Goal: Information Seeking & Learning: Check status

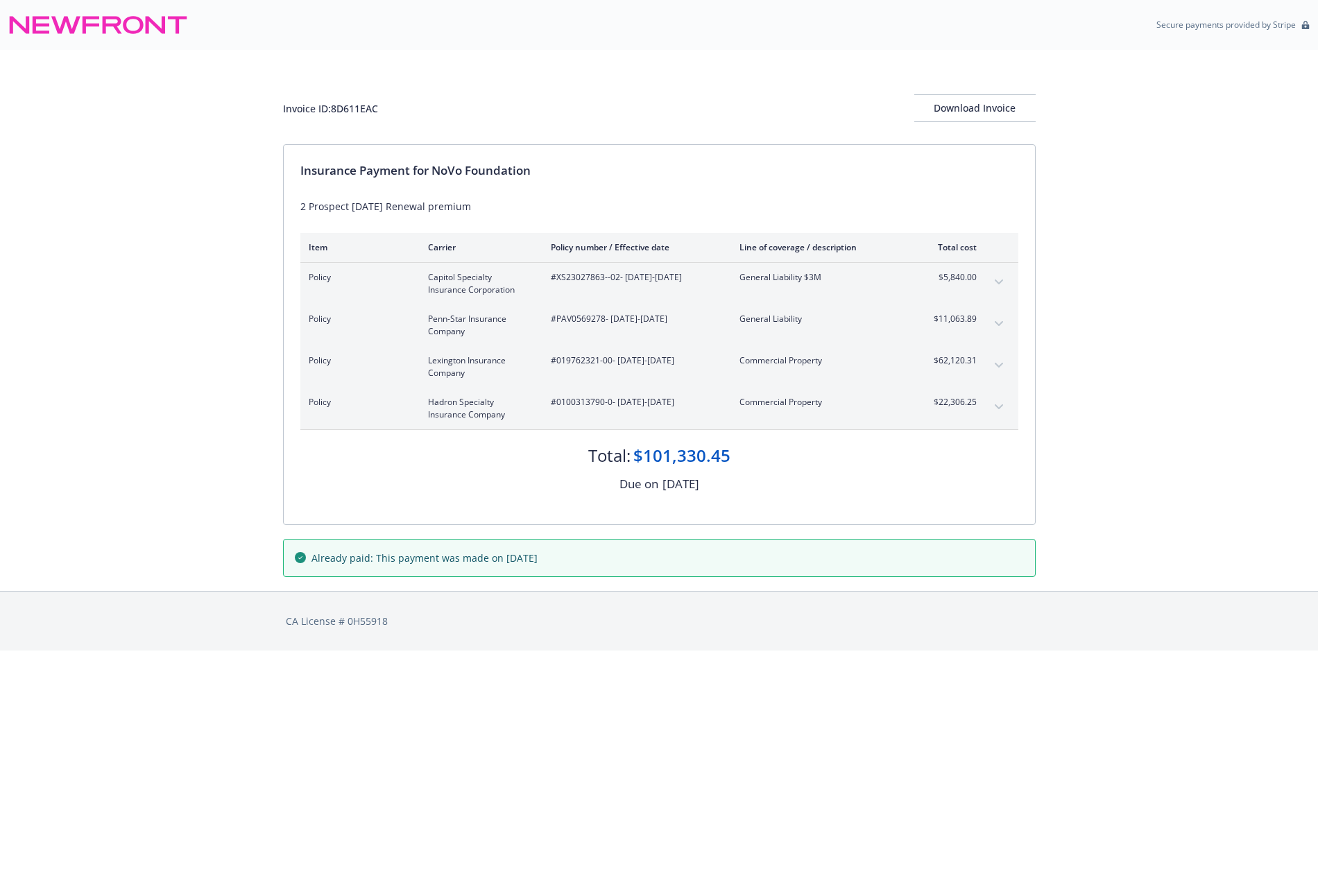
click at [355, 108] on div "Invoice ID: 8D611EAC" at bounding box center [330, 108] width 95 height 15
copy div "8D611EAC"
click at [1172, 180] on div "Invoice ID: 8D611EAC Download Invoice Insurance Payment for NoVo Foundation 2 P…" at bounding box center [659, 320] width 1318 height 541
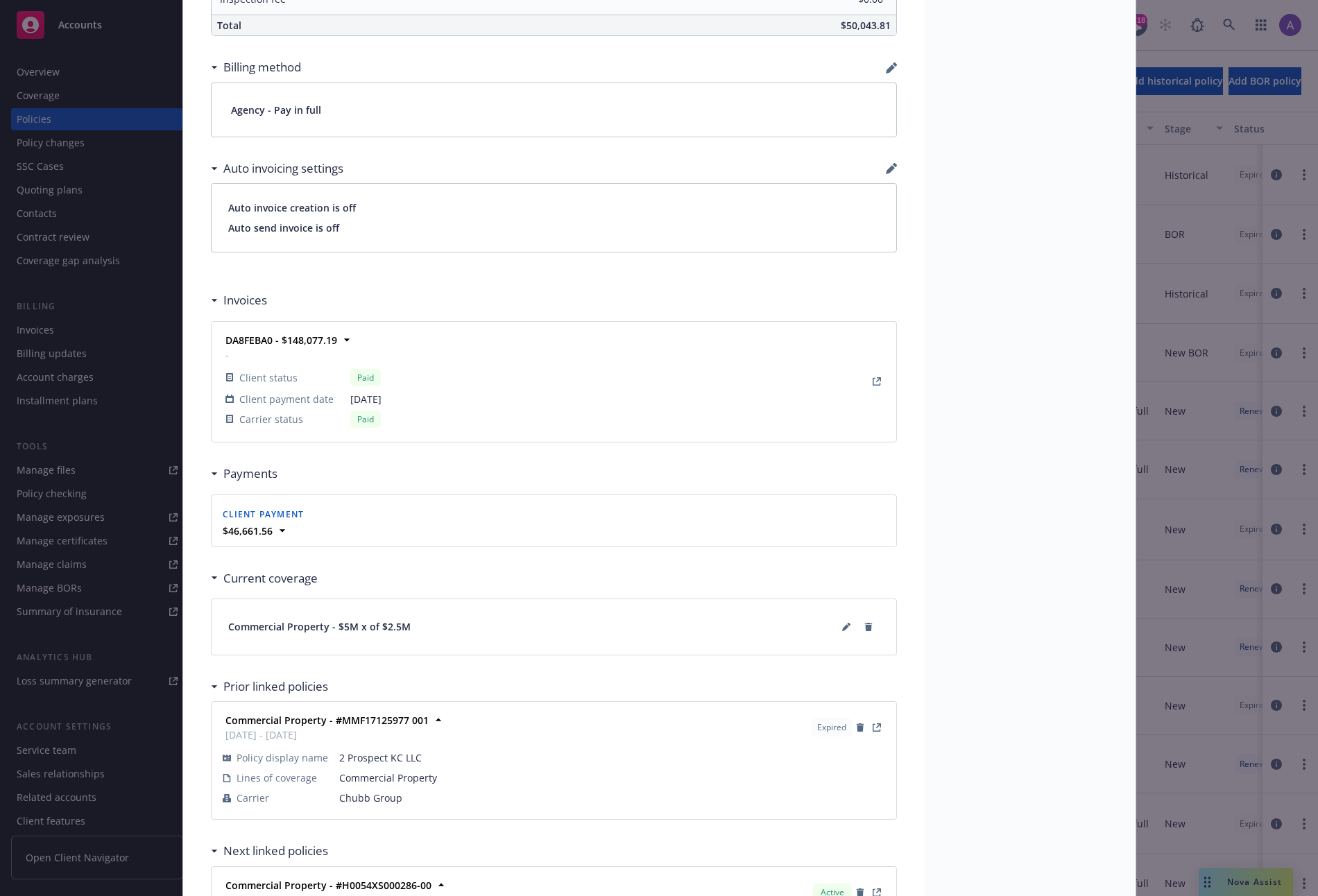
scroll to position [1166, 0]
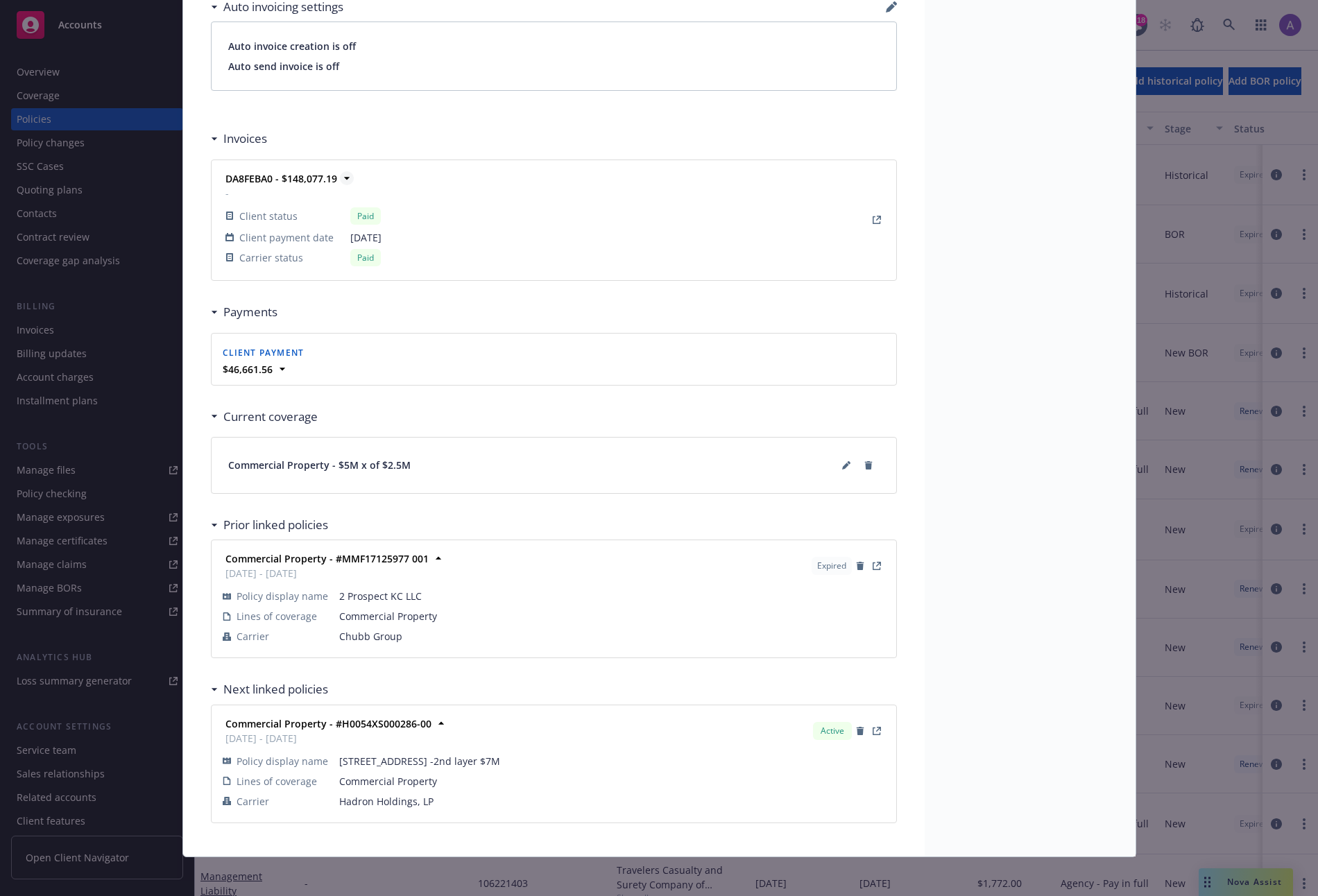
click at [235, 180] on strong "DA8FEBA0 - $148,077.19" at bounding box center [281, 178] width 112 height 13
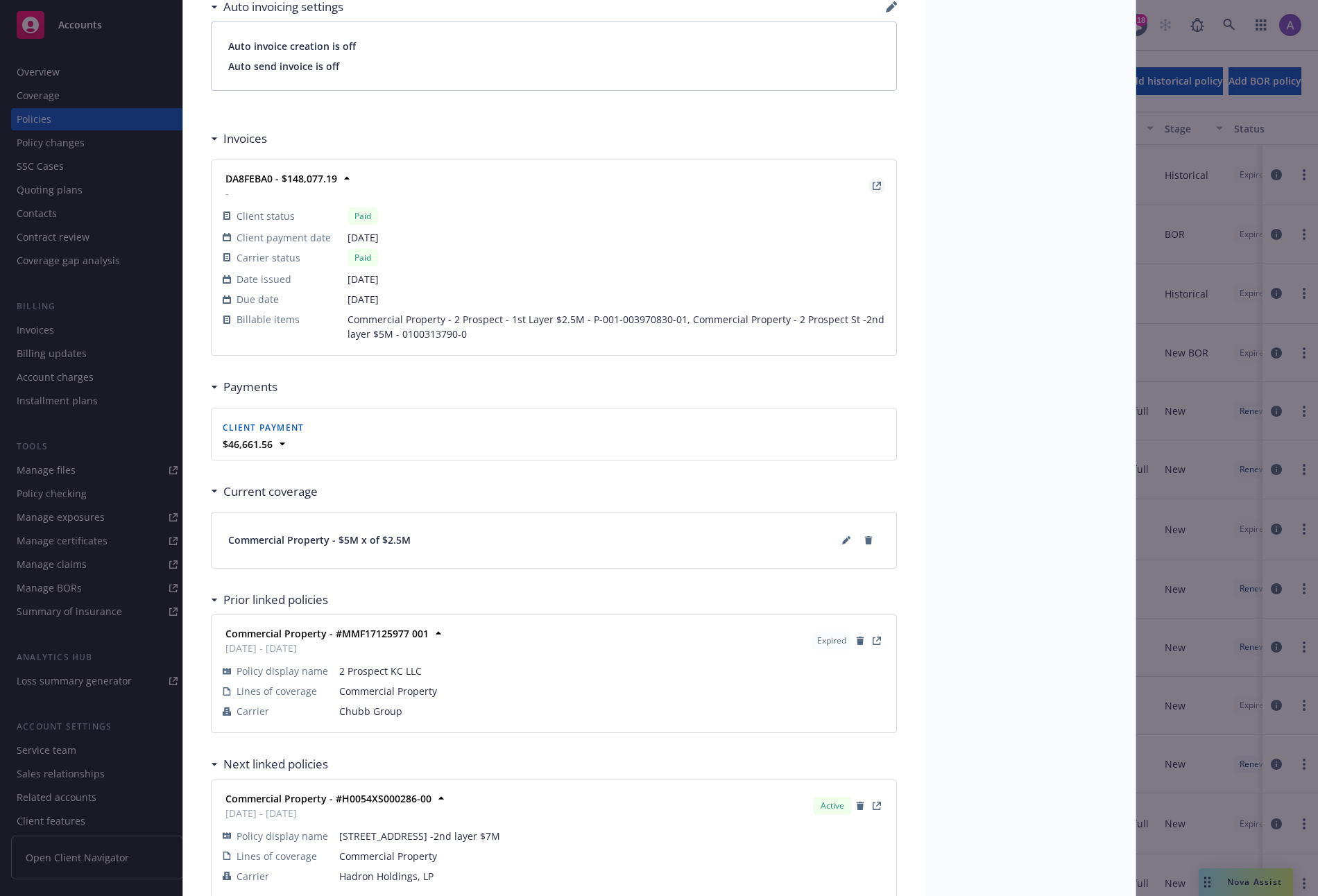
click at [872, 186] on icon "View Invoice" at bounding box center [877, 186] width 9 height 9
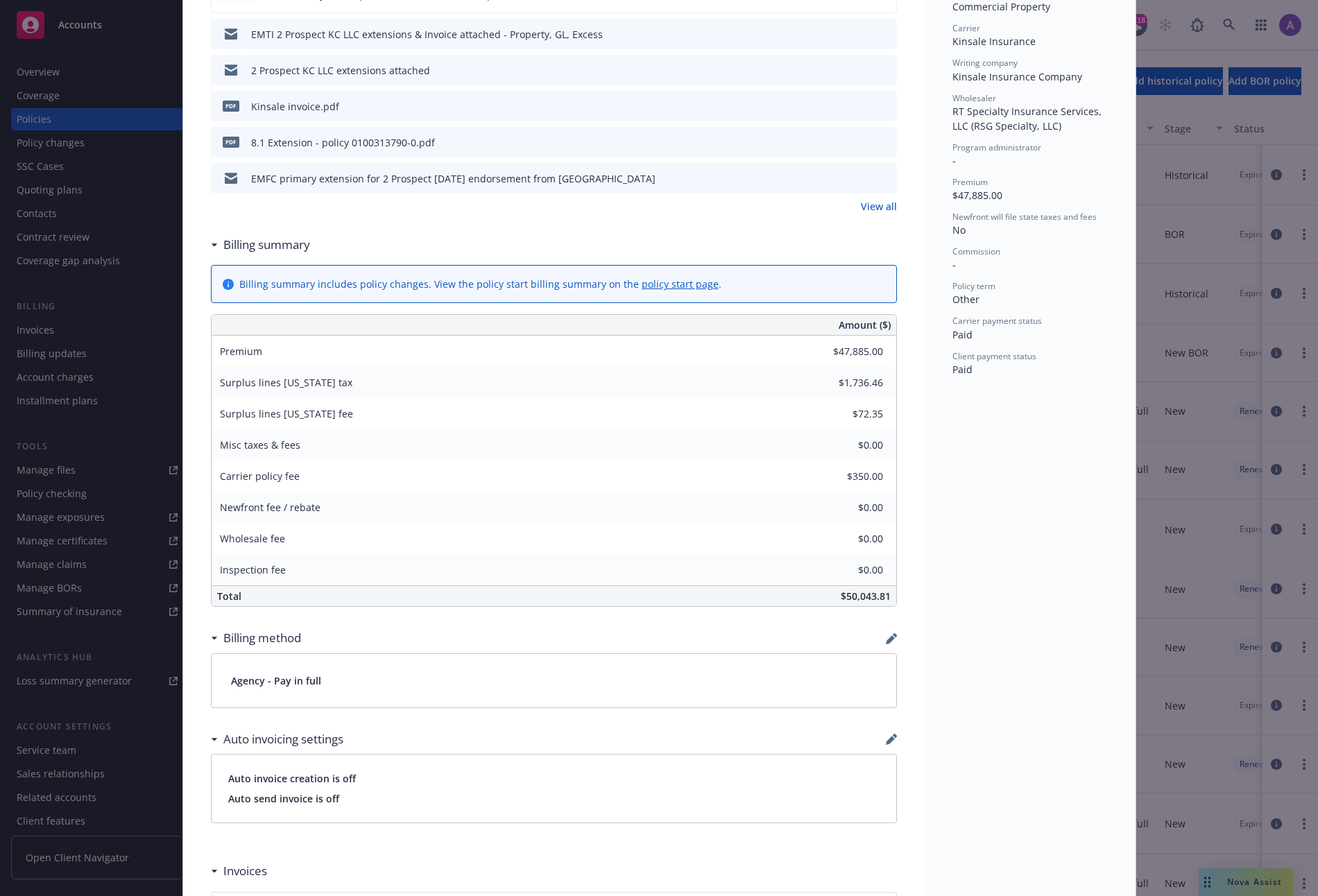
scroll to position [0, 0]
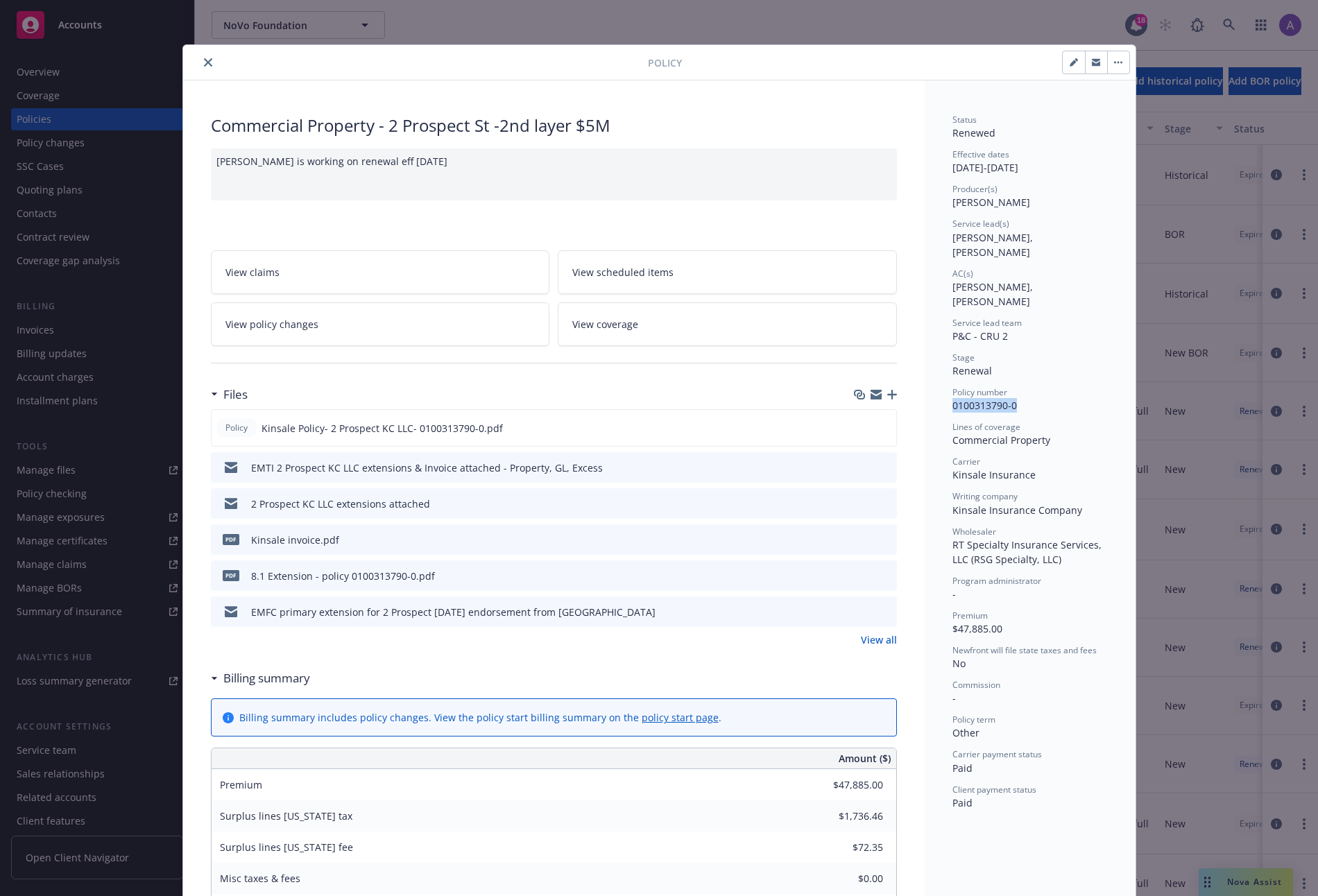
drag, startPoint x: 946, startPoint y: 393, endPoint x: 1027, endPoint y: 400, distance: 81.3
click at [1027, 400] on div "Status Renewed Effective dates 07/05/2024 - 08/01/2025 Producer(s) Ivoree Jorda…" at bounding box center [1030, 462] width 155 height 696
copy span "0100313790-0"
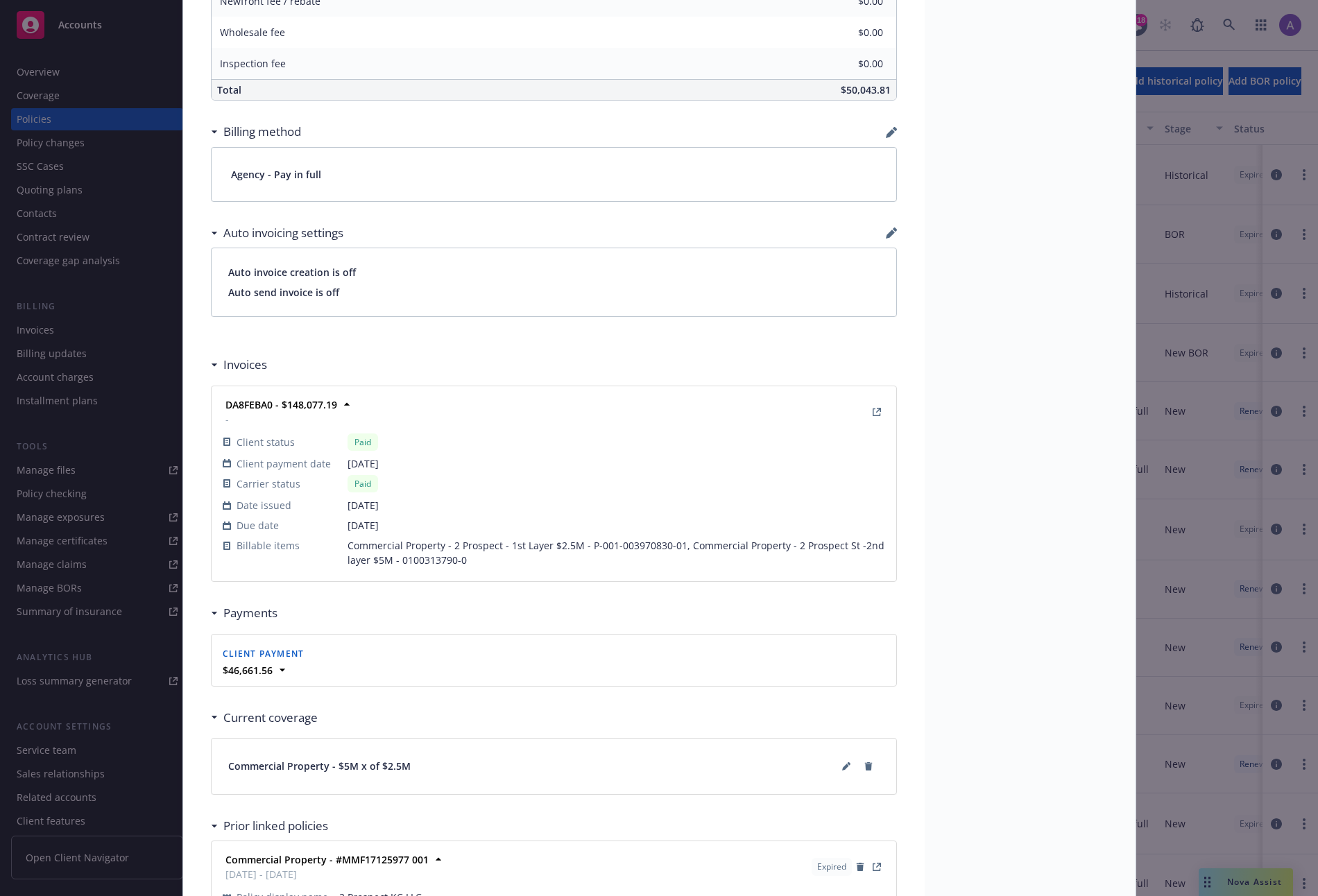
scroll to position [996, 0]
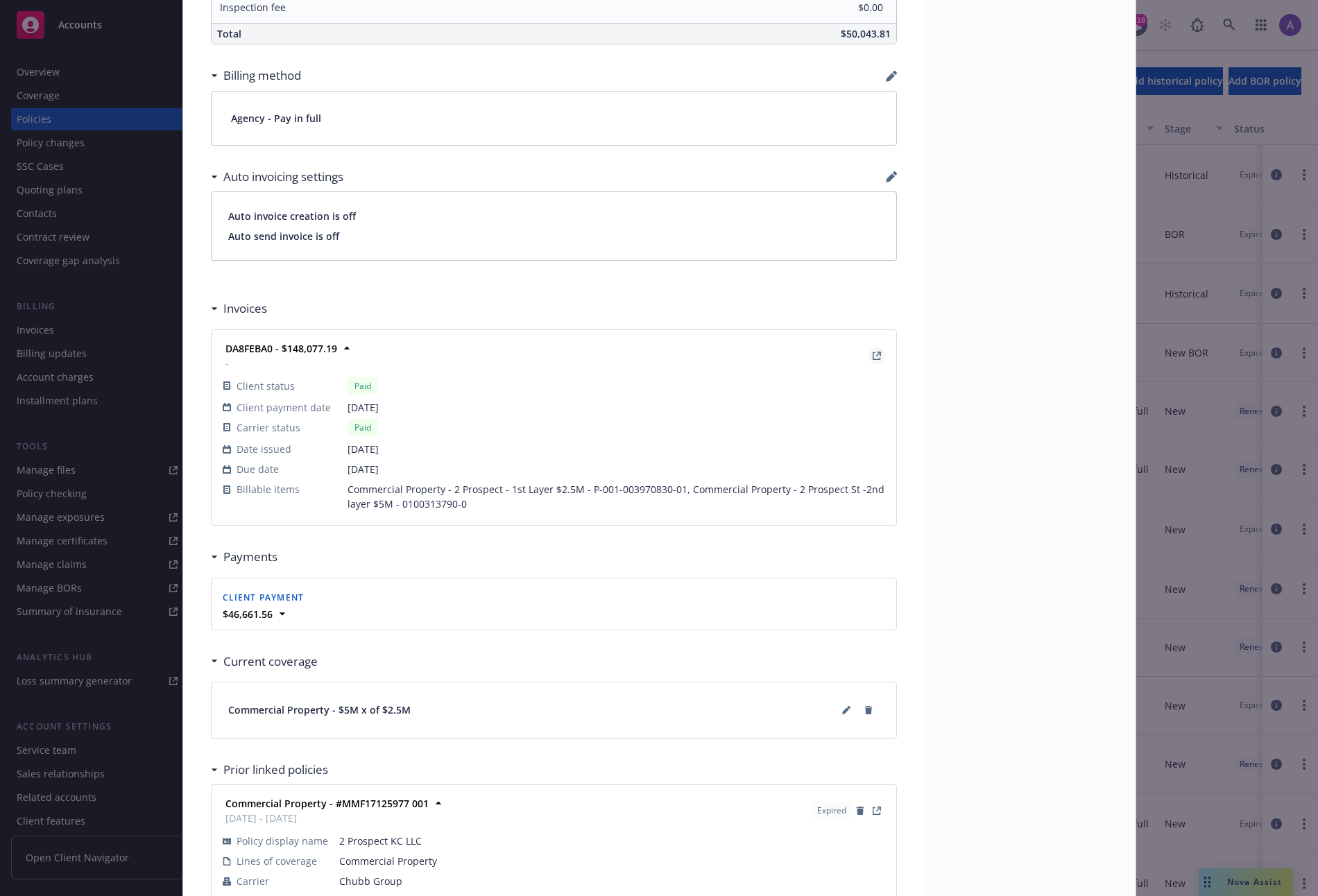
click at [872, 357] on icon "View Invoice" at bounding box center [877, 356] width 9 height 9
click at [41, 566] on div "Policy Commercial Property - [STREET_ADDRESS] -2nd layer $5M Ivoree is working …" at bounding box center [659, 448] width 1318 height 896
drag, startPoint x: 212, startPoint y: 350, endPoint x: 269, endPoint y: 351, distance: 57.0
click at [269, 351] on div "DA8FEBA0 - $148,077.19 - Client status Paid Client payment date 08/27/2024 Carr…" at bounding box center [554, 427] width 685 height 195
copy strong "DA8FEBA0"
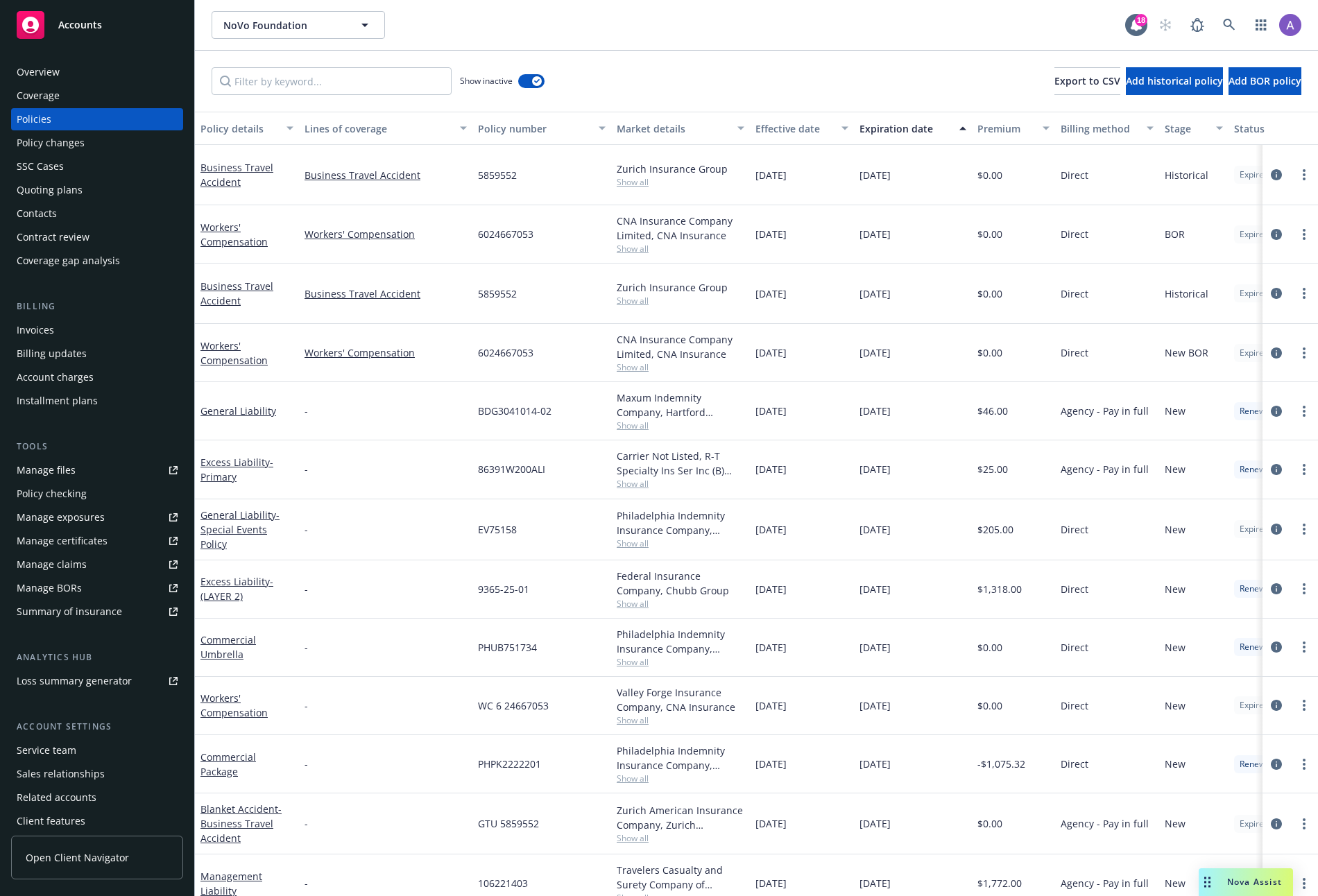
click at [49, 331] on div "Invoices" at bounding box center [35, 330] width 38 height 22
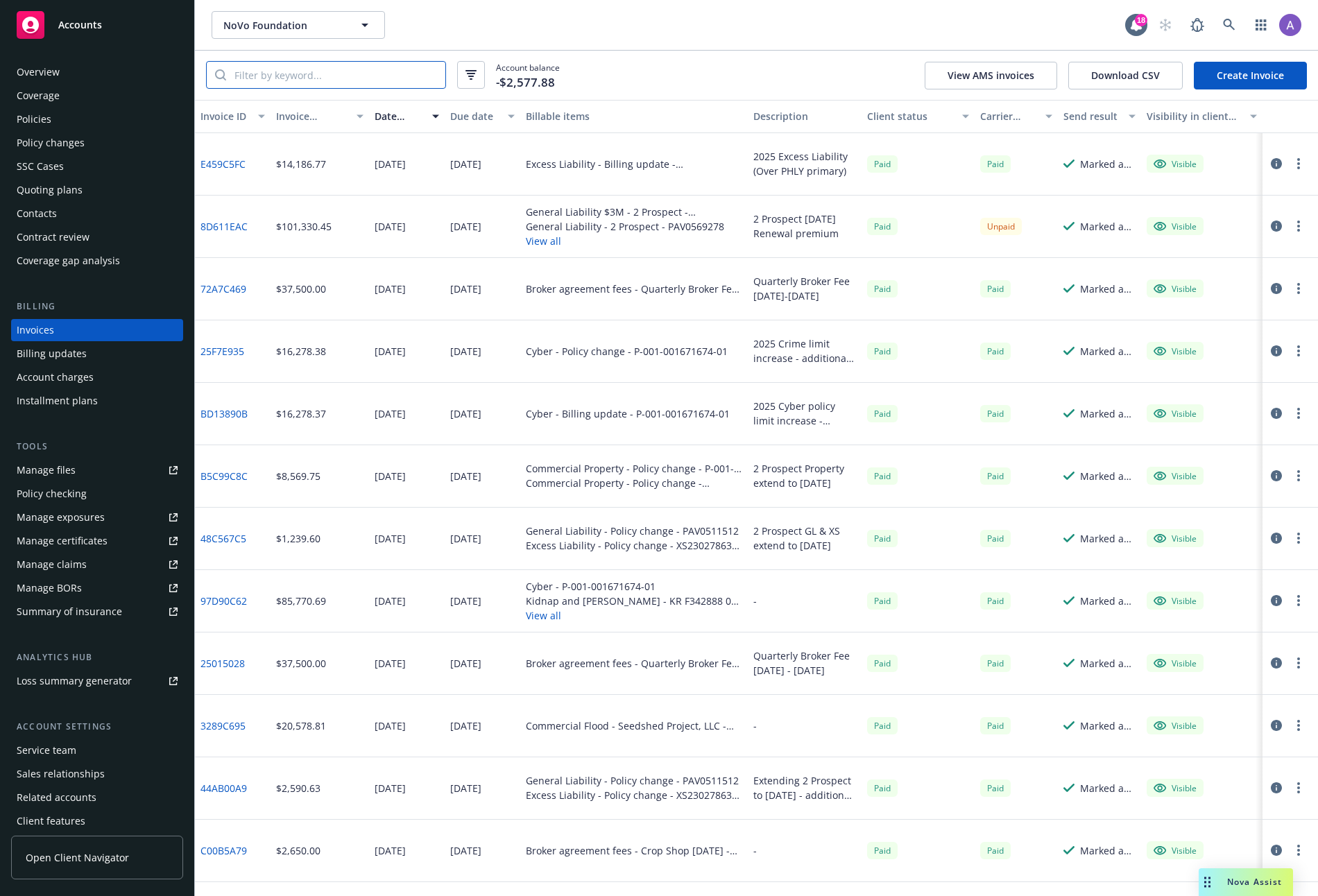
click at [347, 75] on input "search" at bounding box center [335, 75] width 219 height 26
paste input "DA8FEBA0"
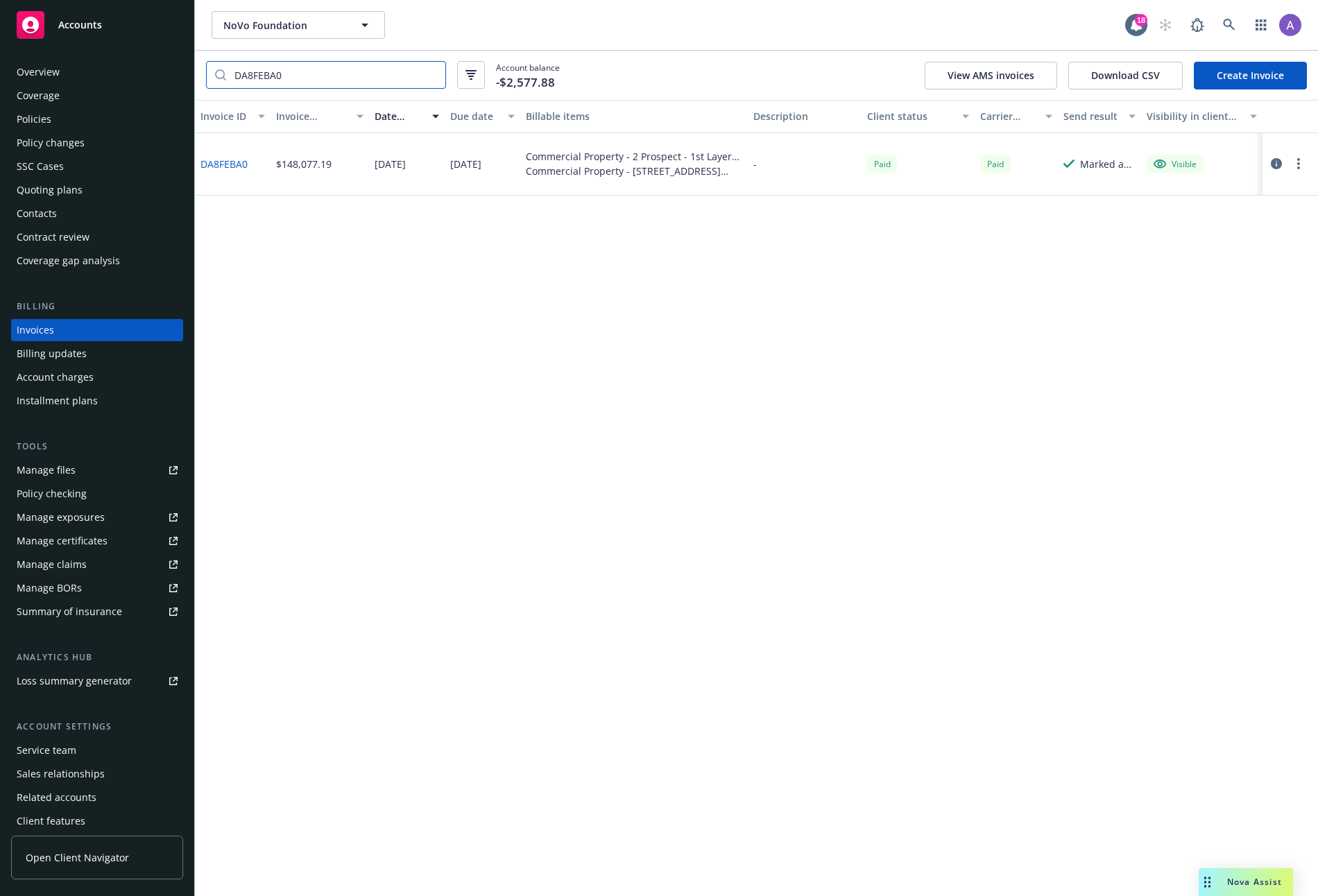
type input "DA8FEBA0"
click at [1280, 162] on icon "button" at bounding box center [1276, 163] width 11 height 11
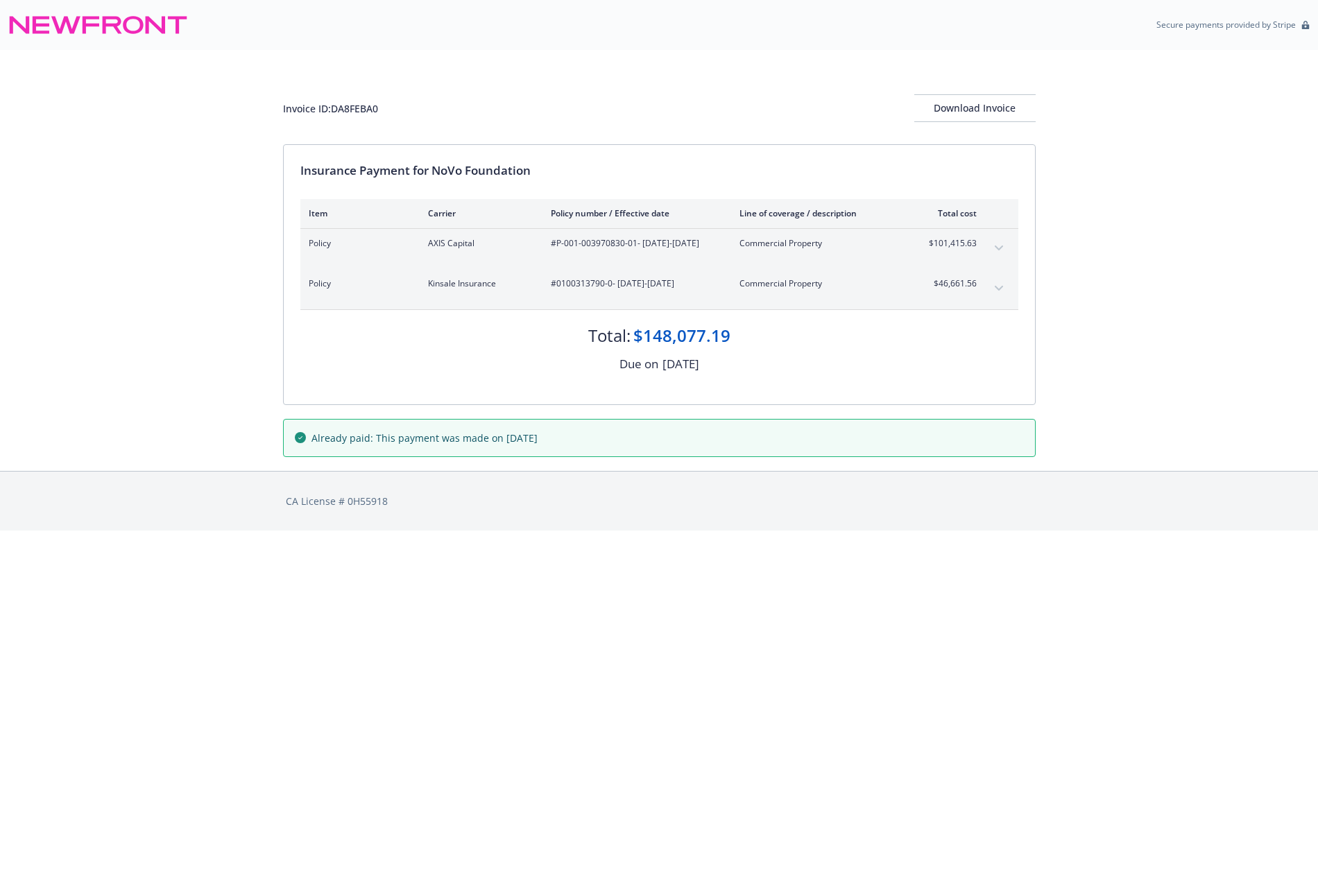
click at [1153, 286] on div "Invoice ID: DA8FEBA0 Download Invoice Insurance Payment for NoVo Foundation Ite…" at bounding box center [659, 260] width 1318 height 421
click at [658, 530] on html "Secure payments provided by Stripe Invoice ID: DA8FEBA0 Download Invoice Insura…" at bounding box center [659, 265] width 1318 height 530
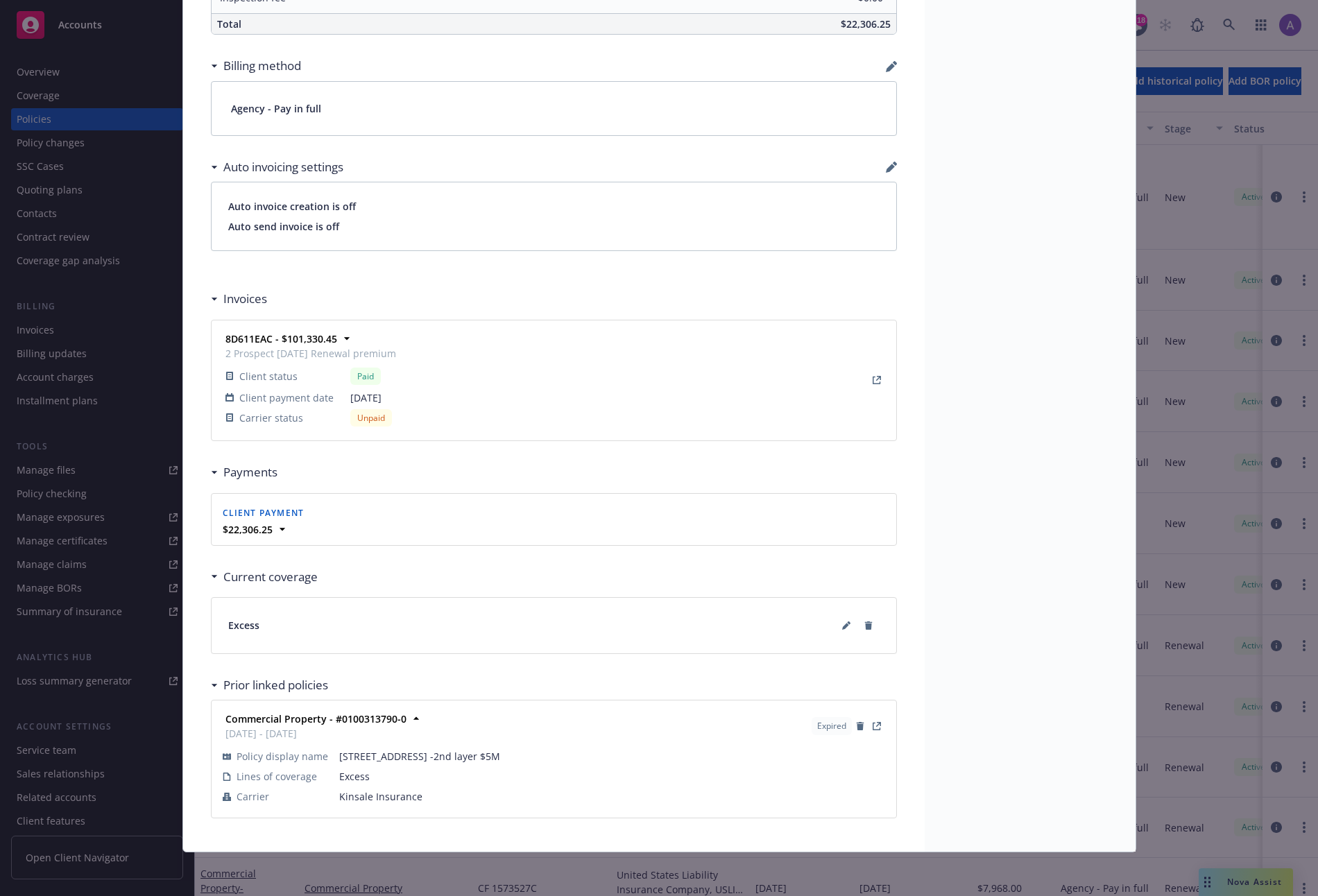
scroll to position [1009, 0]
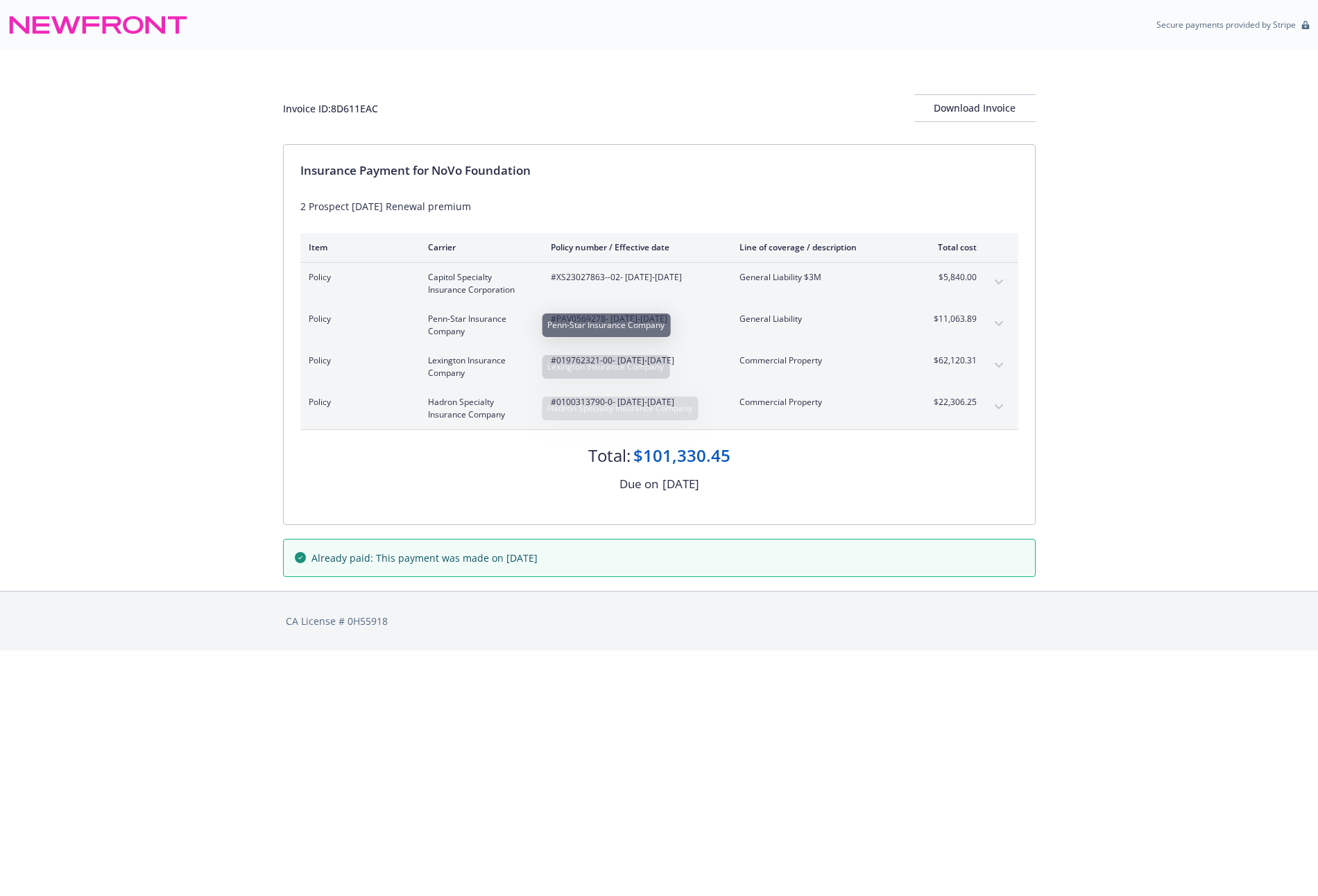
click at [163, 469] on div "Invoice ID: 8D611EAC Download Invoice Insurance Payment for NoVo Foundation 2 P…" at bounding box center [659, 320] width 1318 height 541
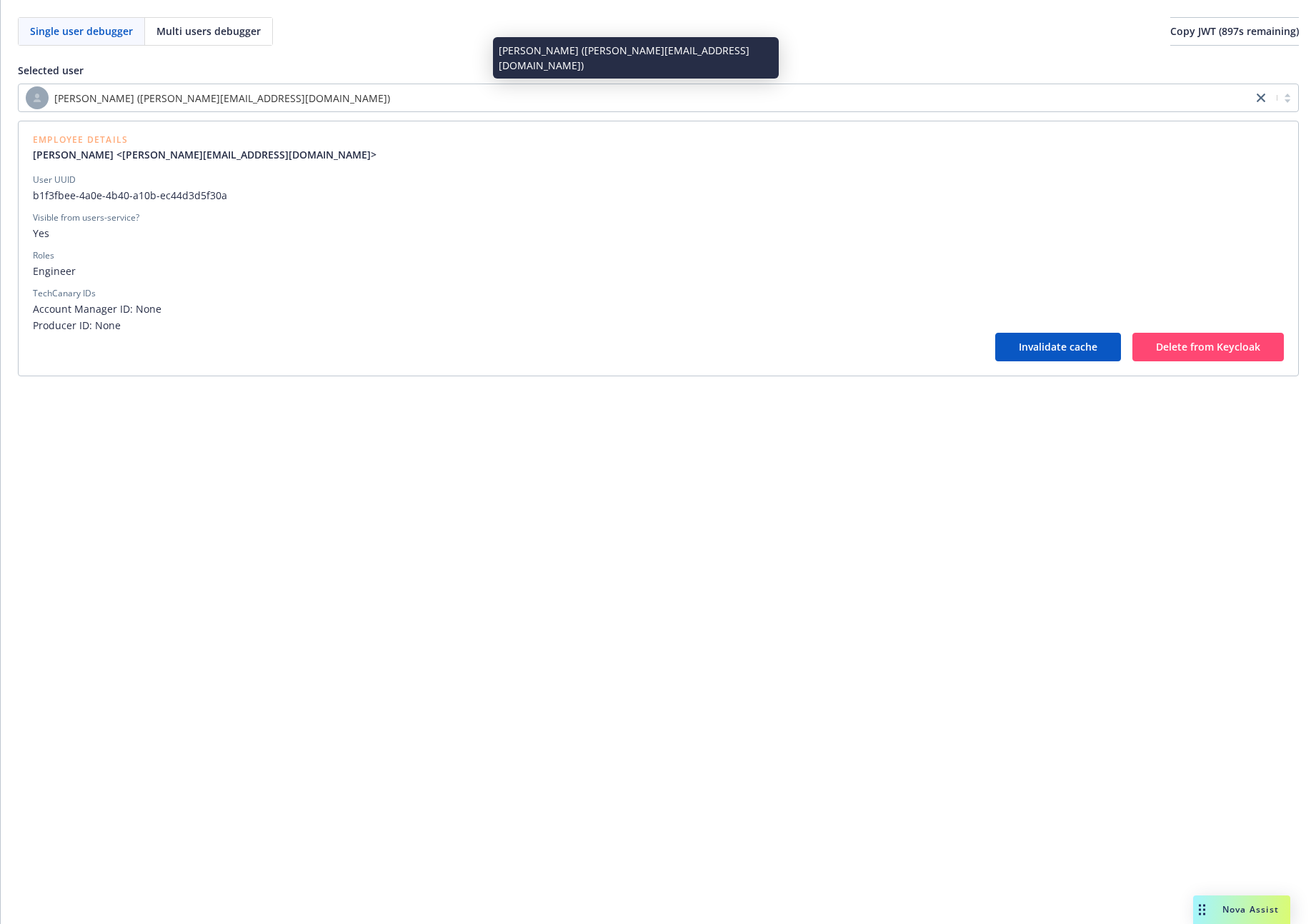
click at [314, 102] on div "Alvin Jianto (alvin.jianto@newfront.com)" at bounding box center [635, 97] width 1219 height 22
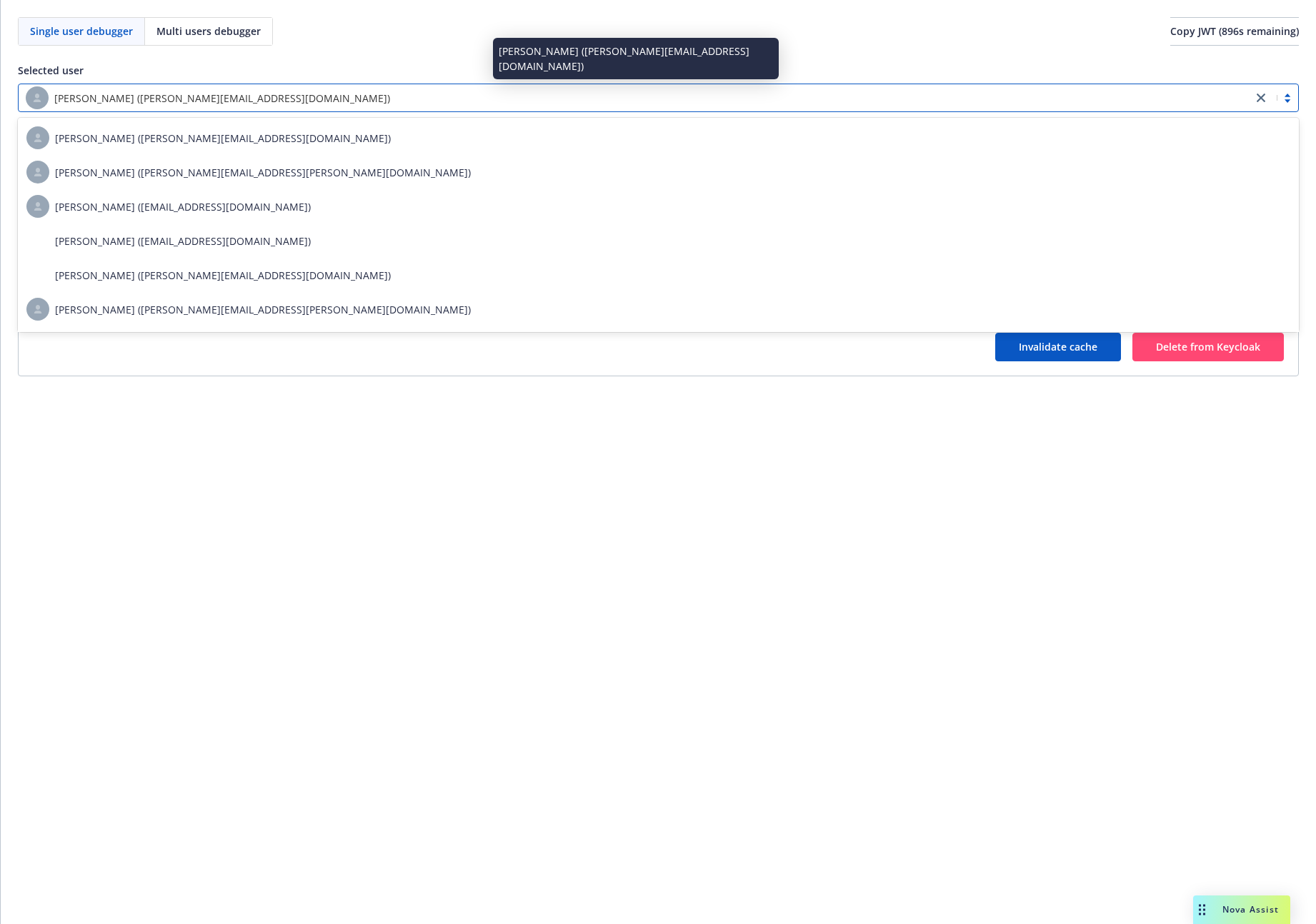
paste input "c6ce1f79-d05b-47bf-8fe4-89b5f9f1de9d"
type input "c6ce1f79-d05b-47bf-8fe4-89b5f9f1de9d"
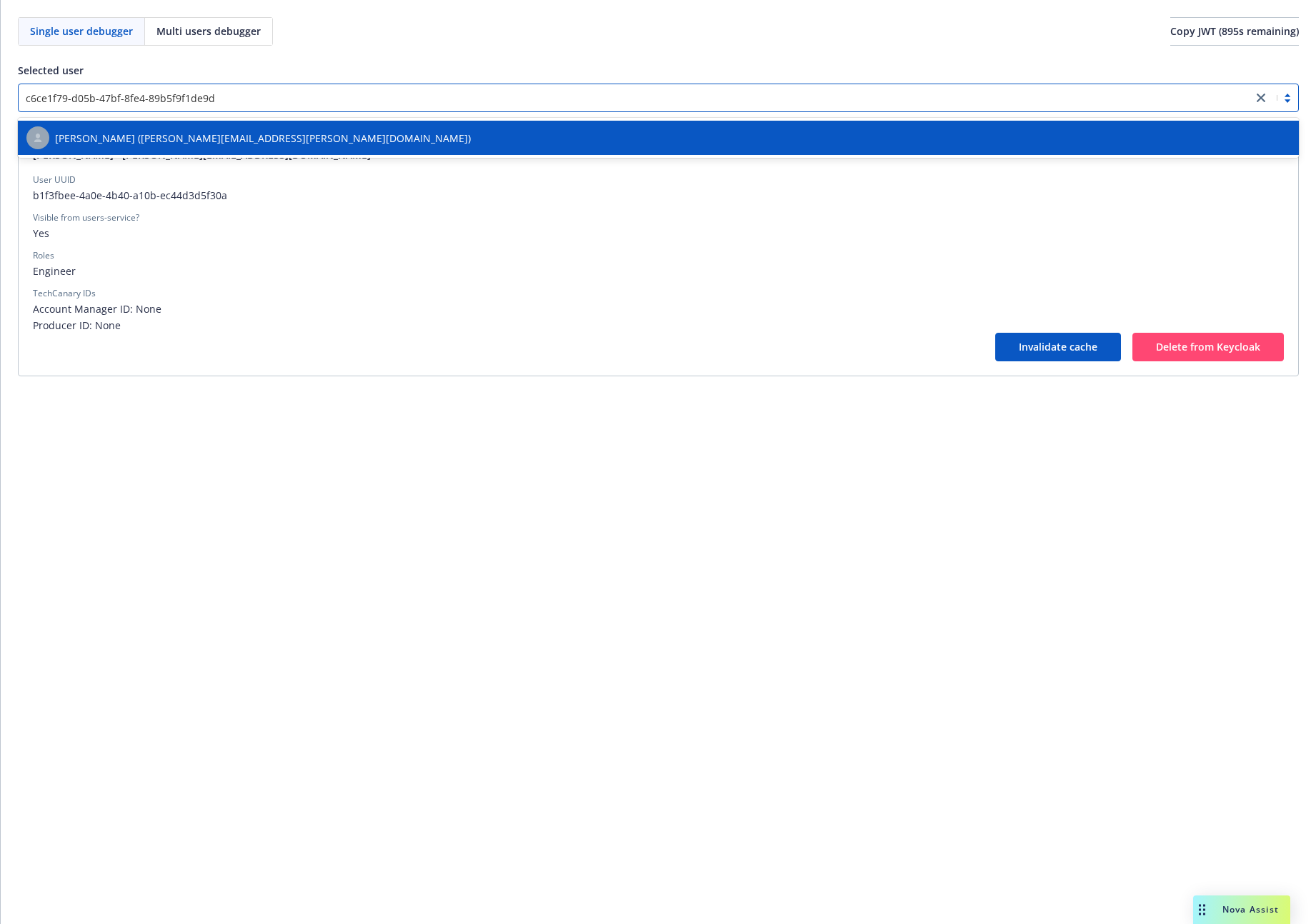
click at [291, 145] on div "Natalya Warner (natalya.warner@newfront.com)" at bounding box center [658, 137] width 1264 height 22
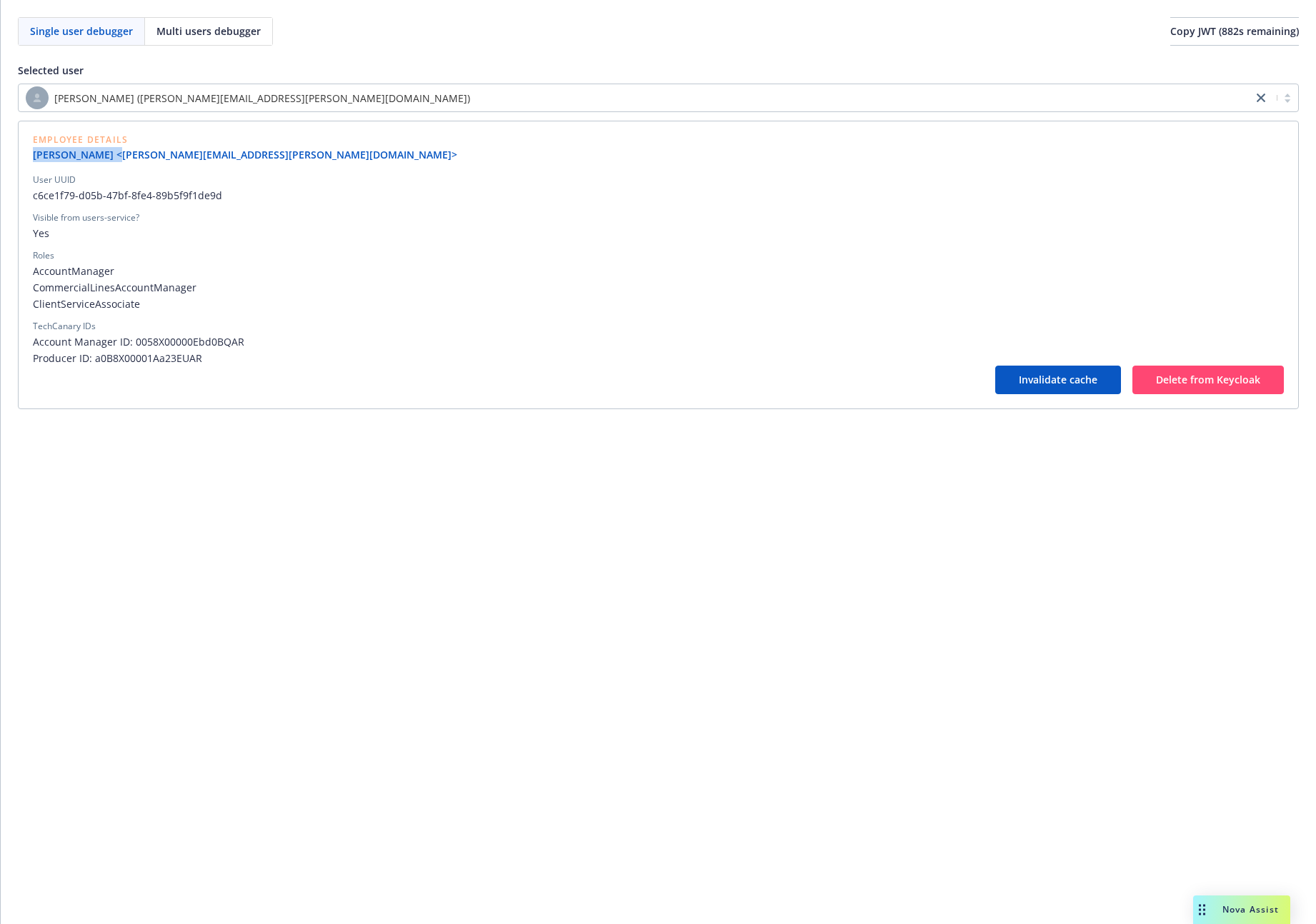
drag, startPoint x: 33, startPoint y: 159, endPoint x: 110, endPoint y: 159, distance: 77.0
click at [110, 159] on link "Natalya Warner <natalya.warner@newfront.com>" at bounding box center [251, 154] width 436 height 15
copy link "[PERSON_NAME]"
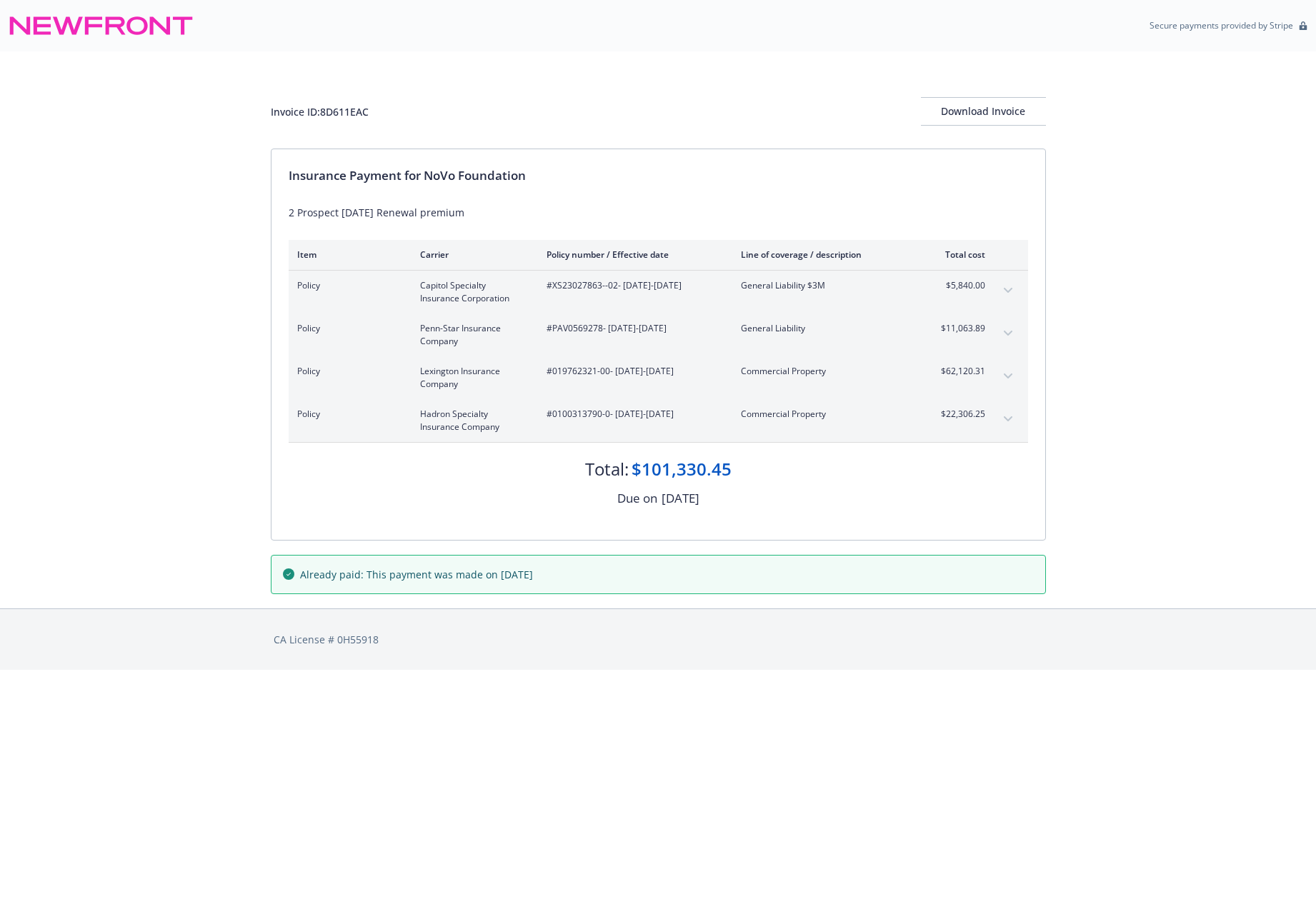
click at [997, 418] on button "expand content" at bounding box center [1007, 418] width 22 height 22
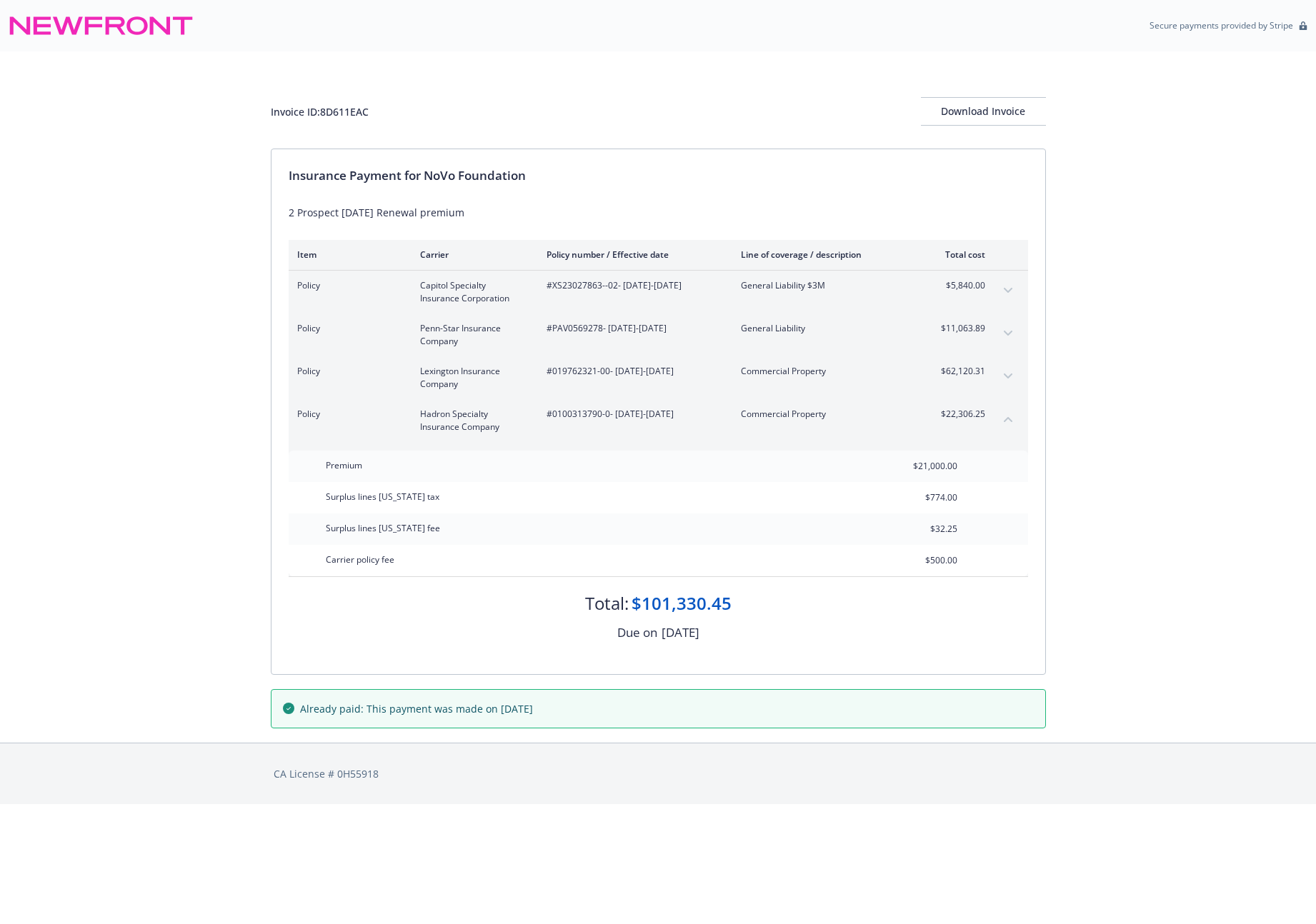
click at [1132, 454] on div "Invoice ID: 8D611EAC Download Invoice Insurance Payment for NoVo Foundation 2 P…" at bounding box center [658, 397] width 1316 height 691
click at [1211, 359] on div "Invoice ID: 8D611EAC Download Invoice Insurance Payment for NoVo Foundation 2 P…" at bounding box center [658, 397] width 1316 height 691
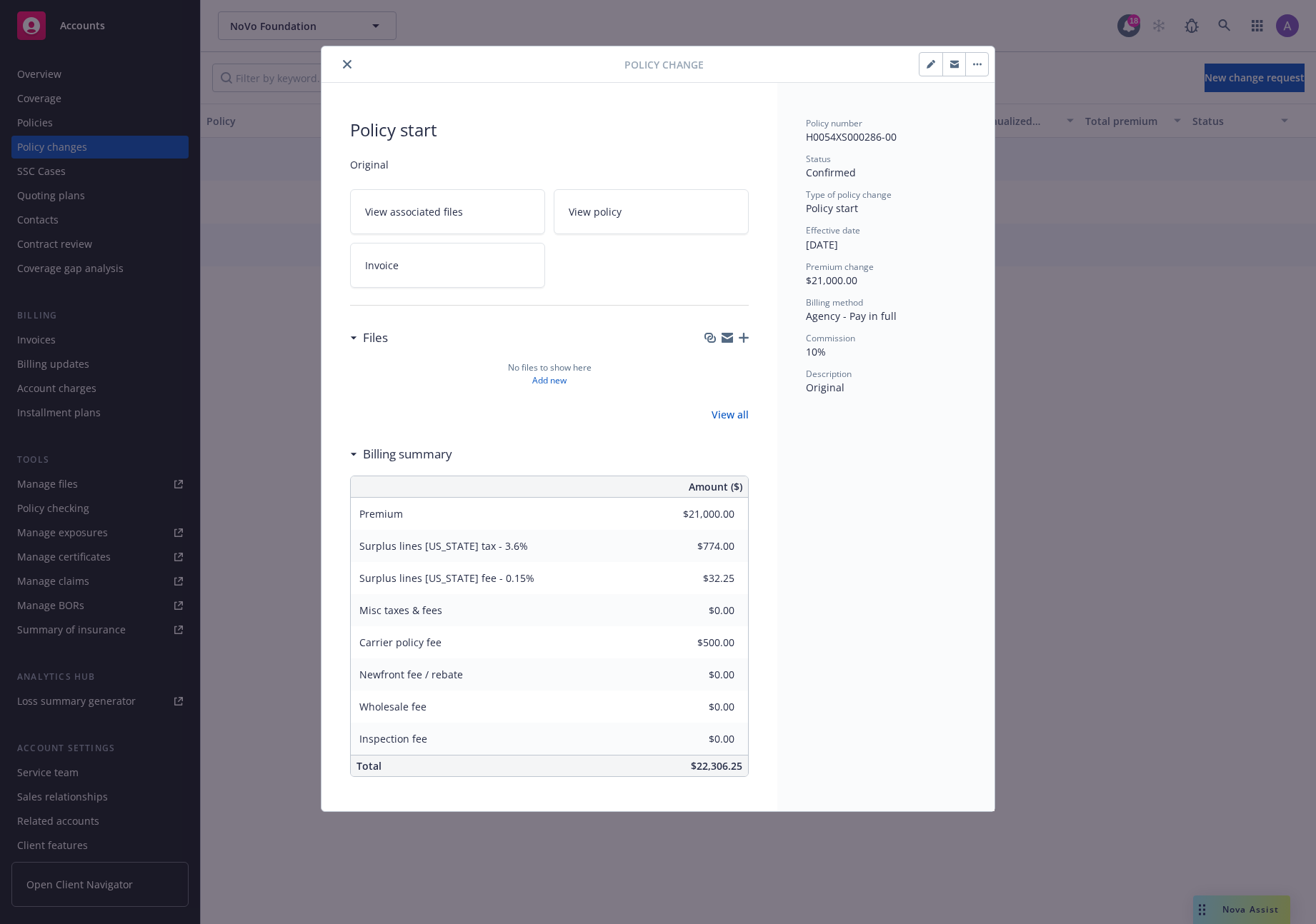
click at [340, 63] on button "close" at bounding box center [347, 64] width 17 height 17
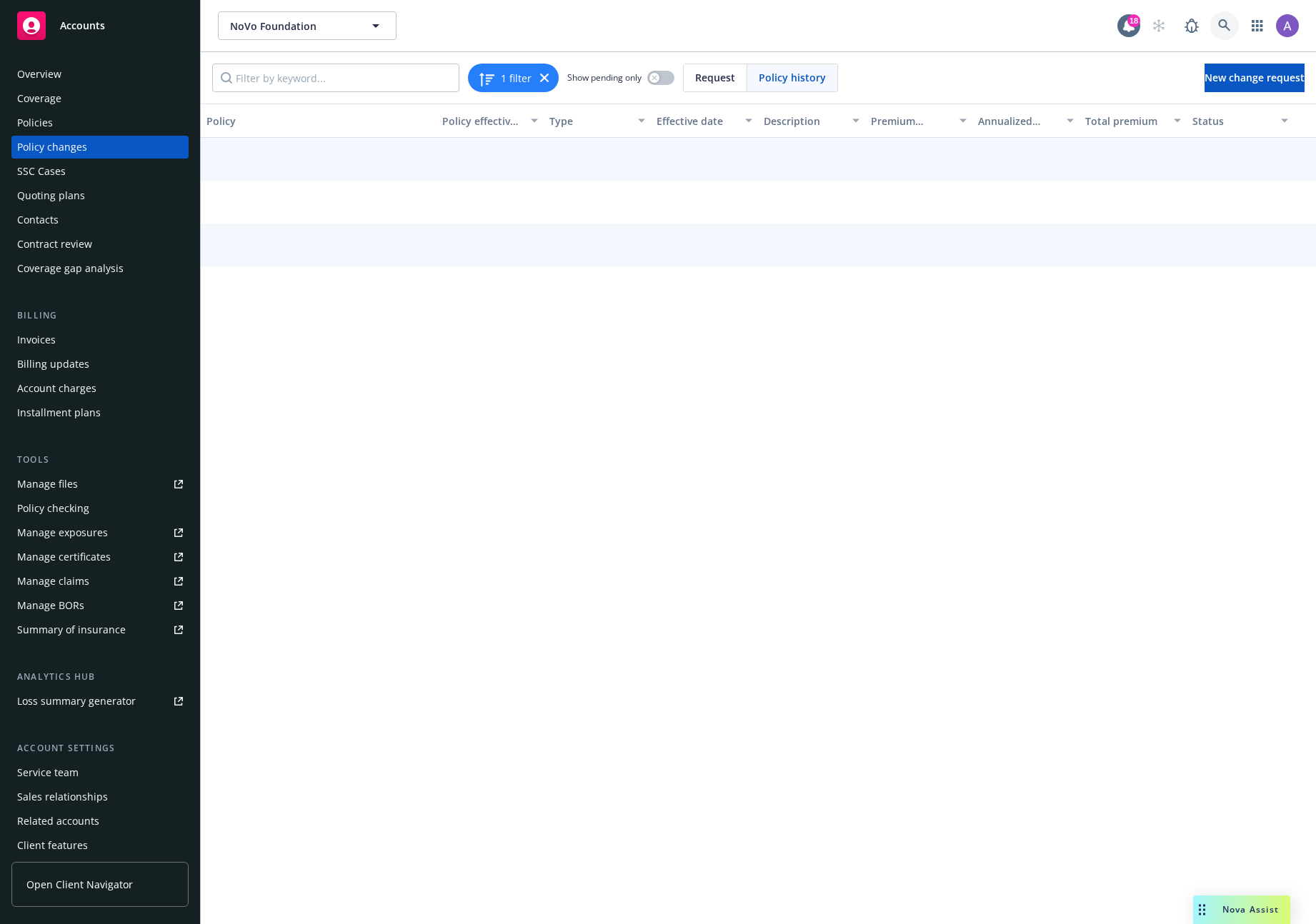
click at [1226, 26] on icon at bounding box center [1224, 25] width 13 height 13
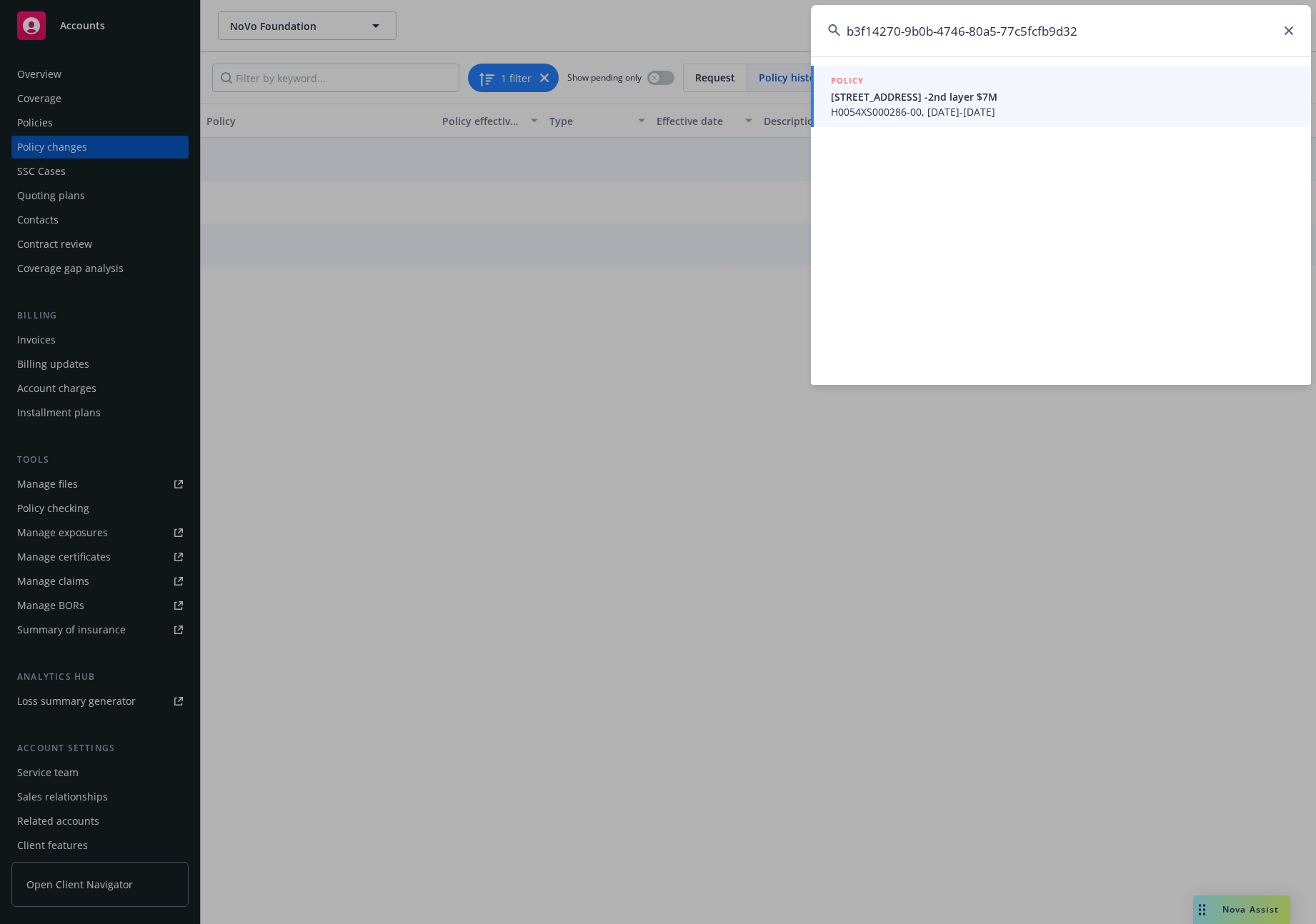
type input "b3f14270-9b0b-4746-80a5-77c5fcfb9d32"
click at [932, 97] on span "2 Prospect St -2nd layer $7M" at bounding box center [1062, 96] width 463 height 15
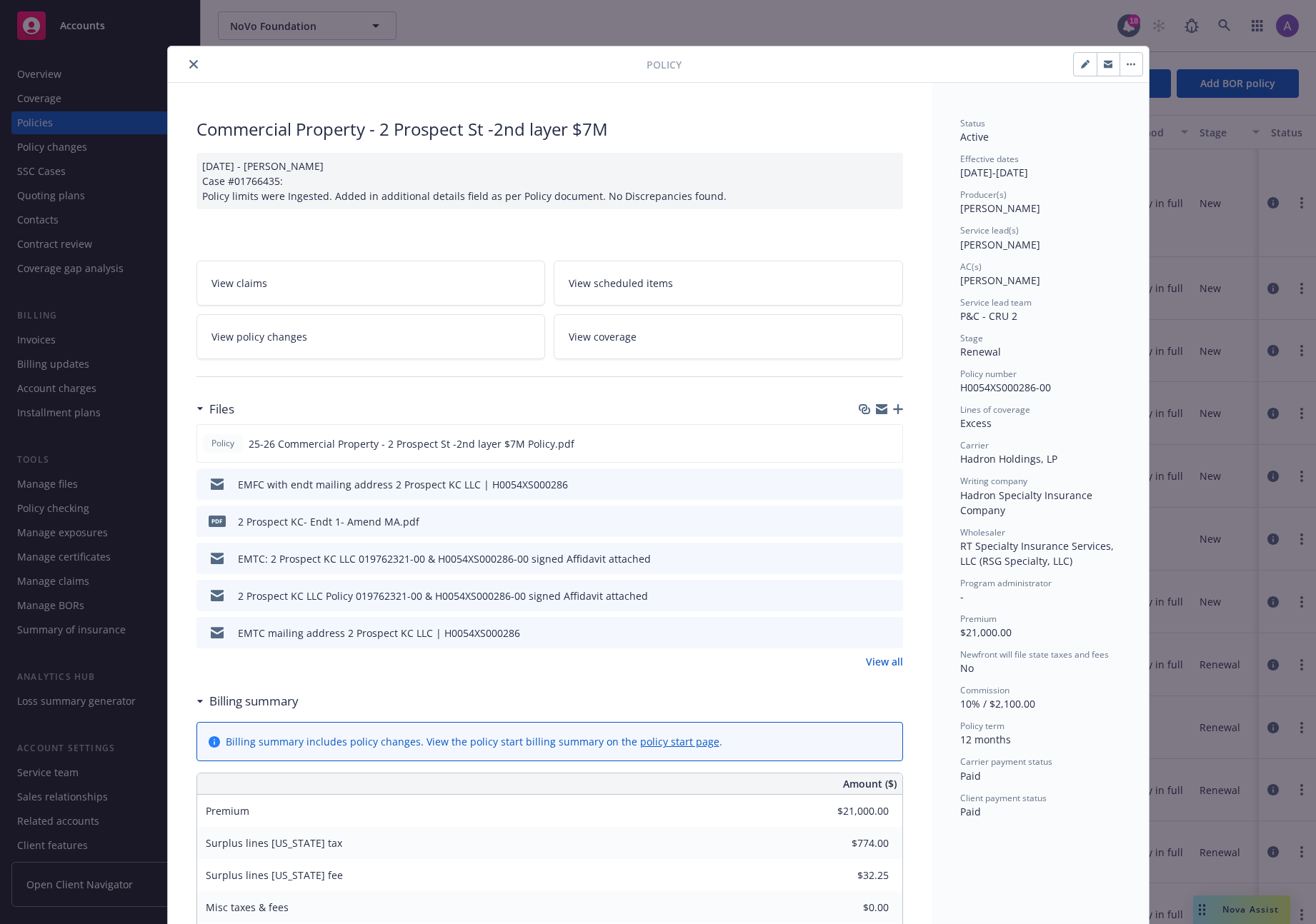
click at [185, 66] on button "close" at bounding box center [193, 64] width 17 height 17
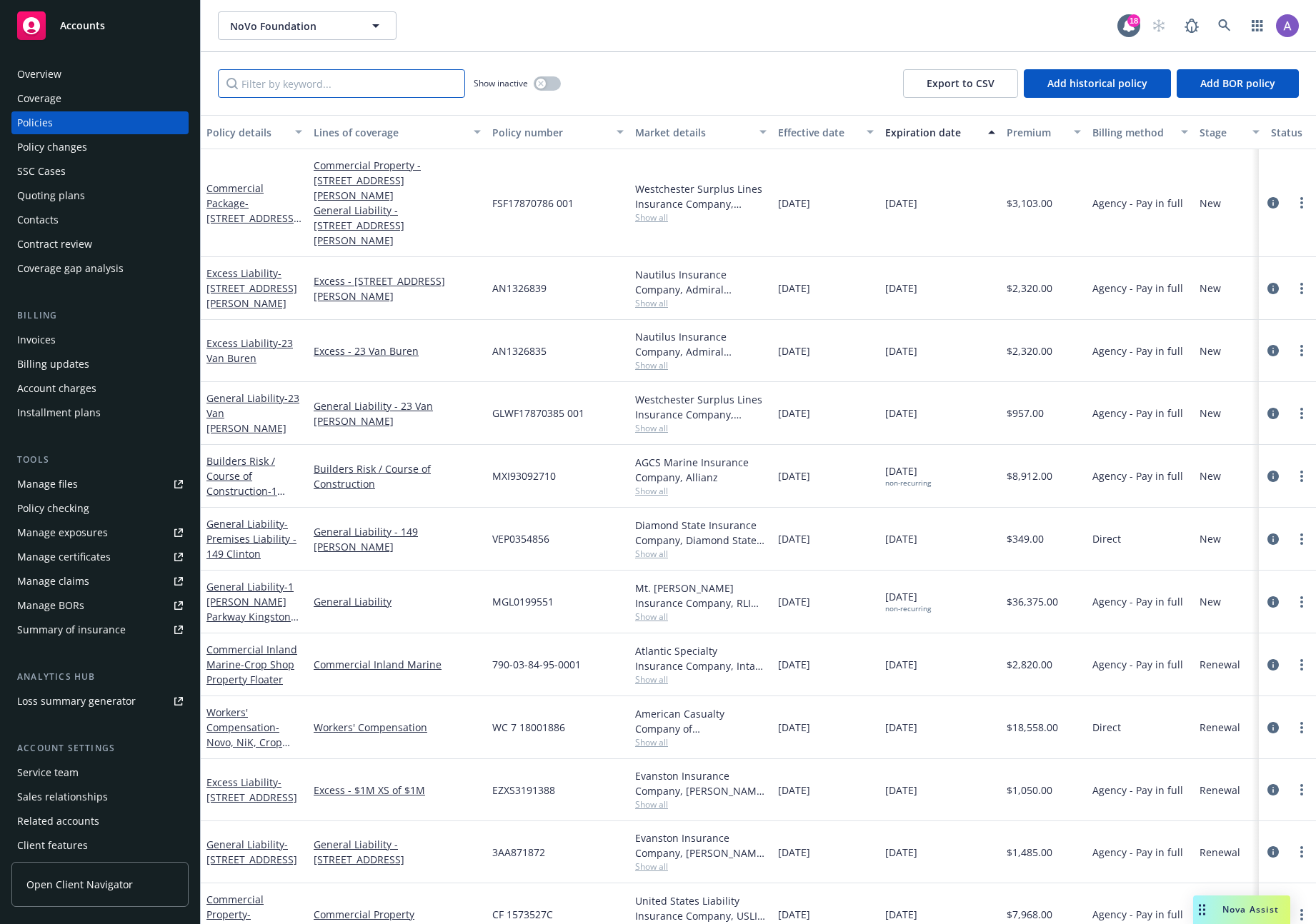
click at [305, 84] on input "Filter by keyword..." at bounding box center [341, 84] width 247 height 29
paste input "0100313790-0"
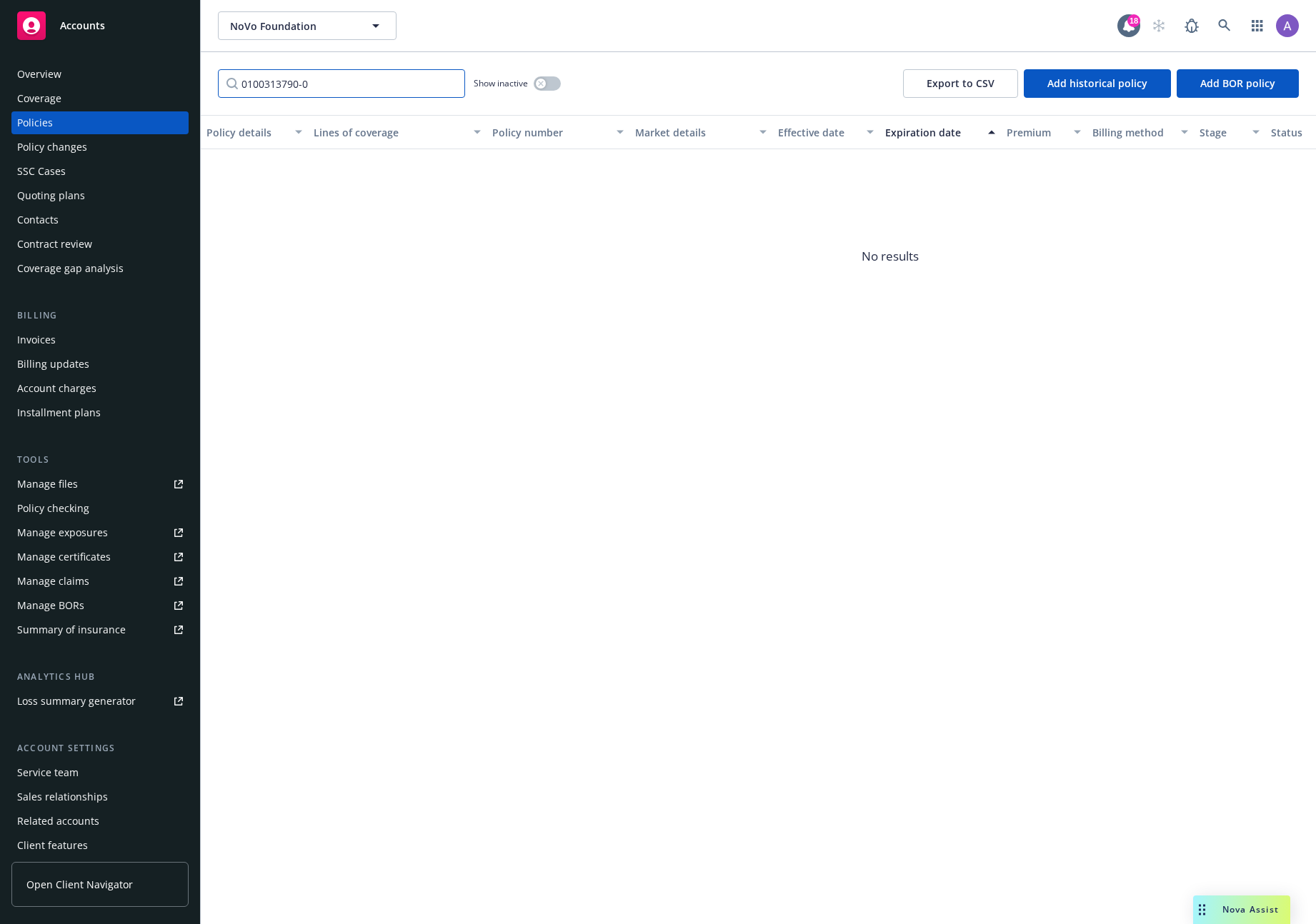
type input "0100313790-0"
click at [536, 84] on div "button" at bounding box center [540, 83] width 10 height 10
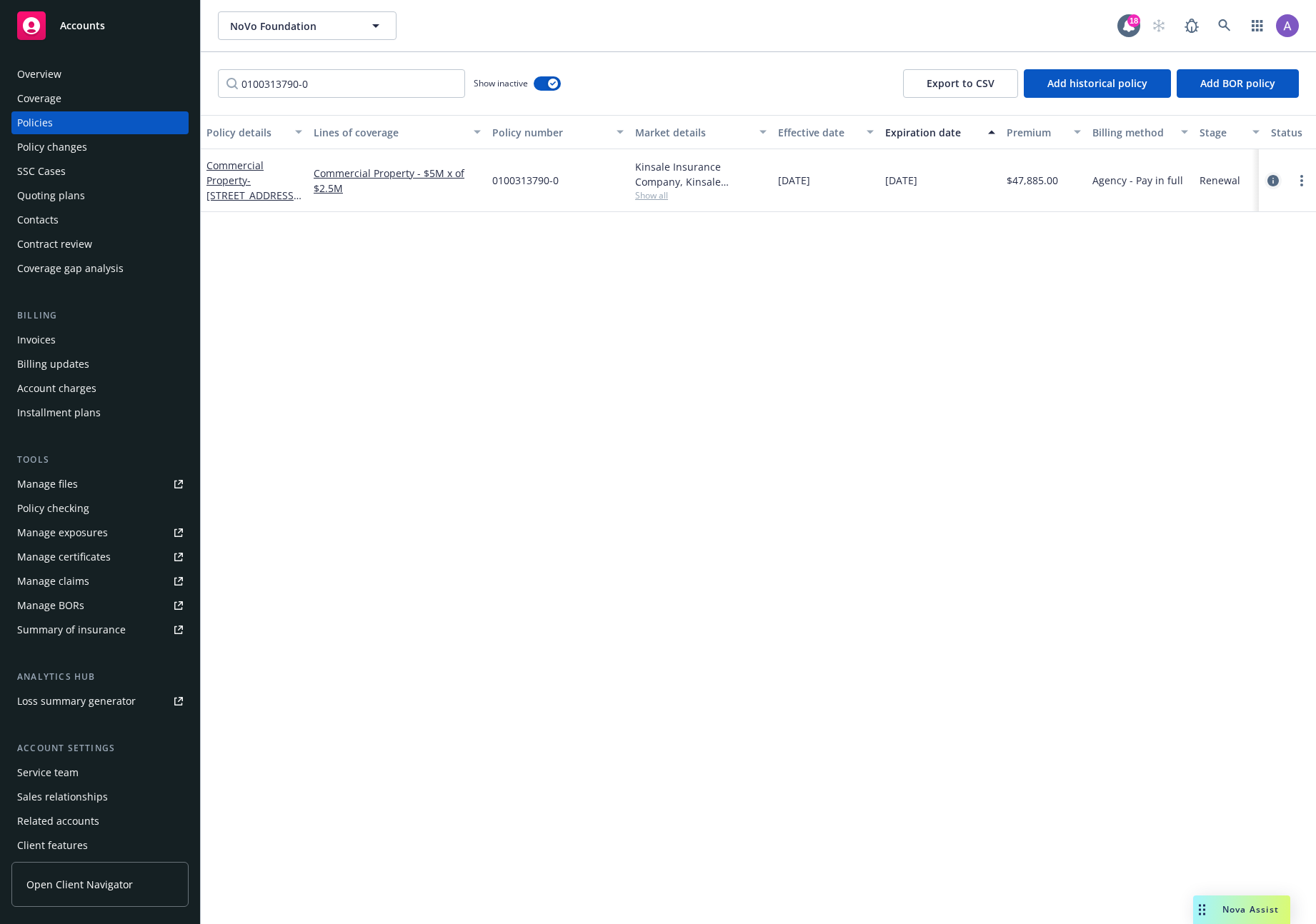
click at [1265, 184] on link "circleInformation" at bounding box center [1273, 180] width 17 height 17
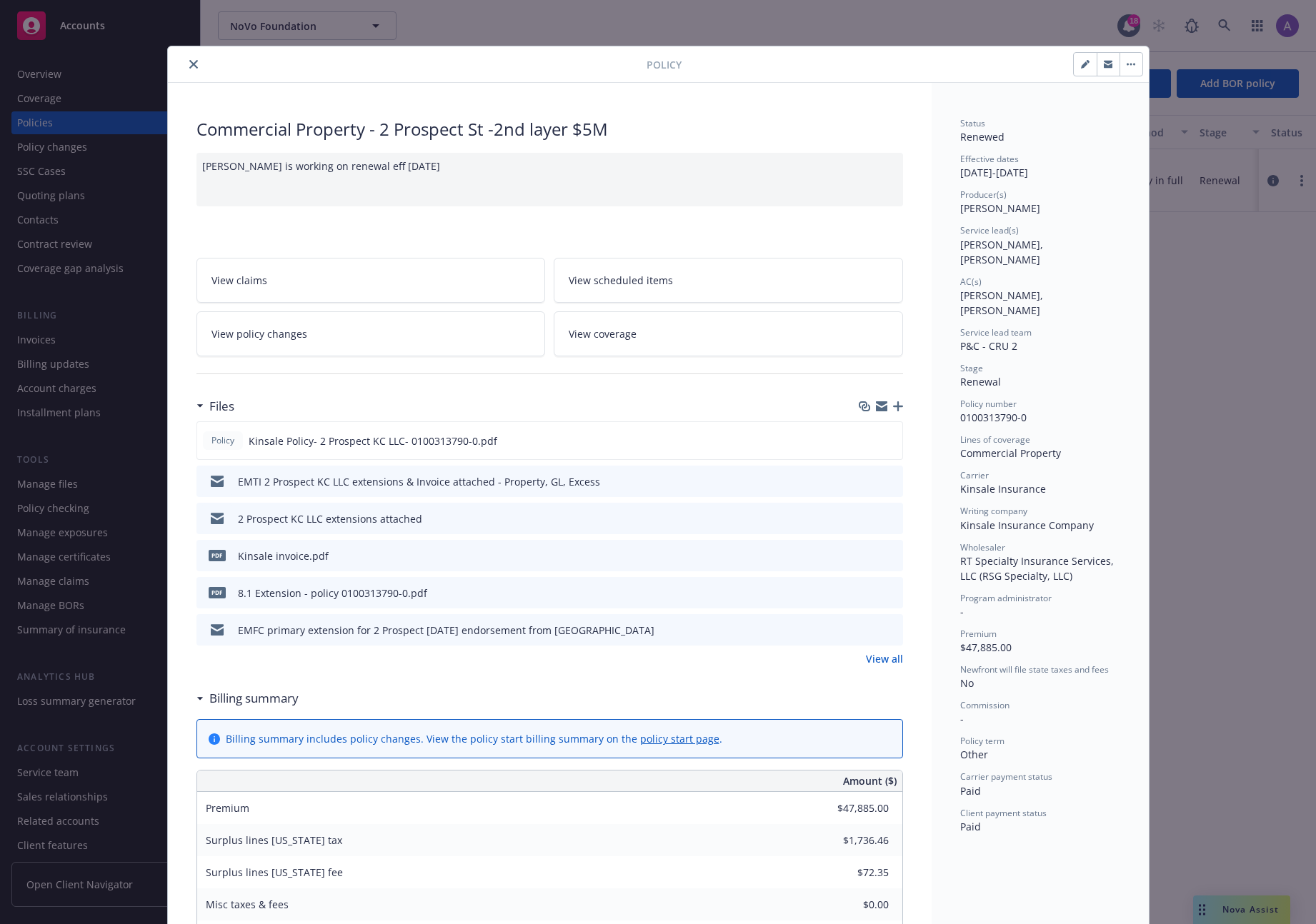
click at [192, 62] on button "close" at bounding box center [193, 64] width 17 height 17
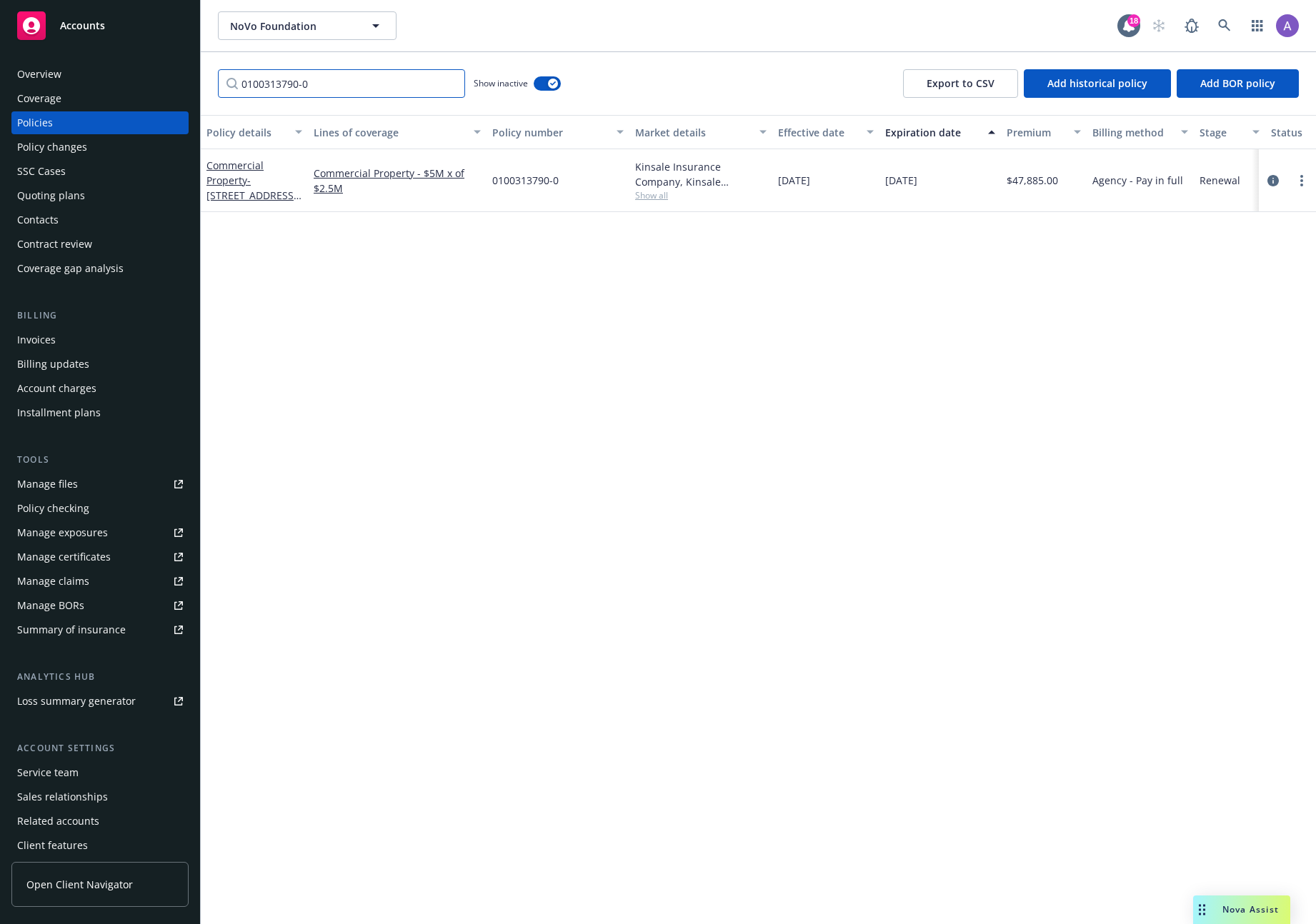
click at [448, 84] on input "0100313790-0" at bounding box center [341, 84] width 247 height 29
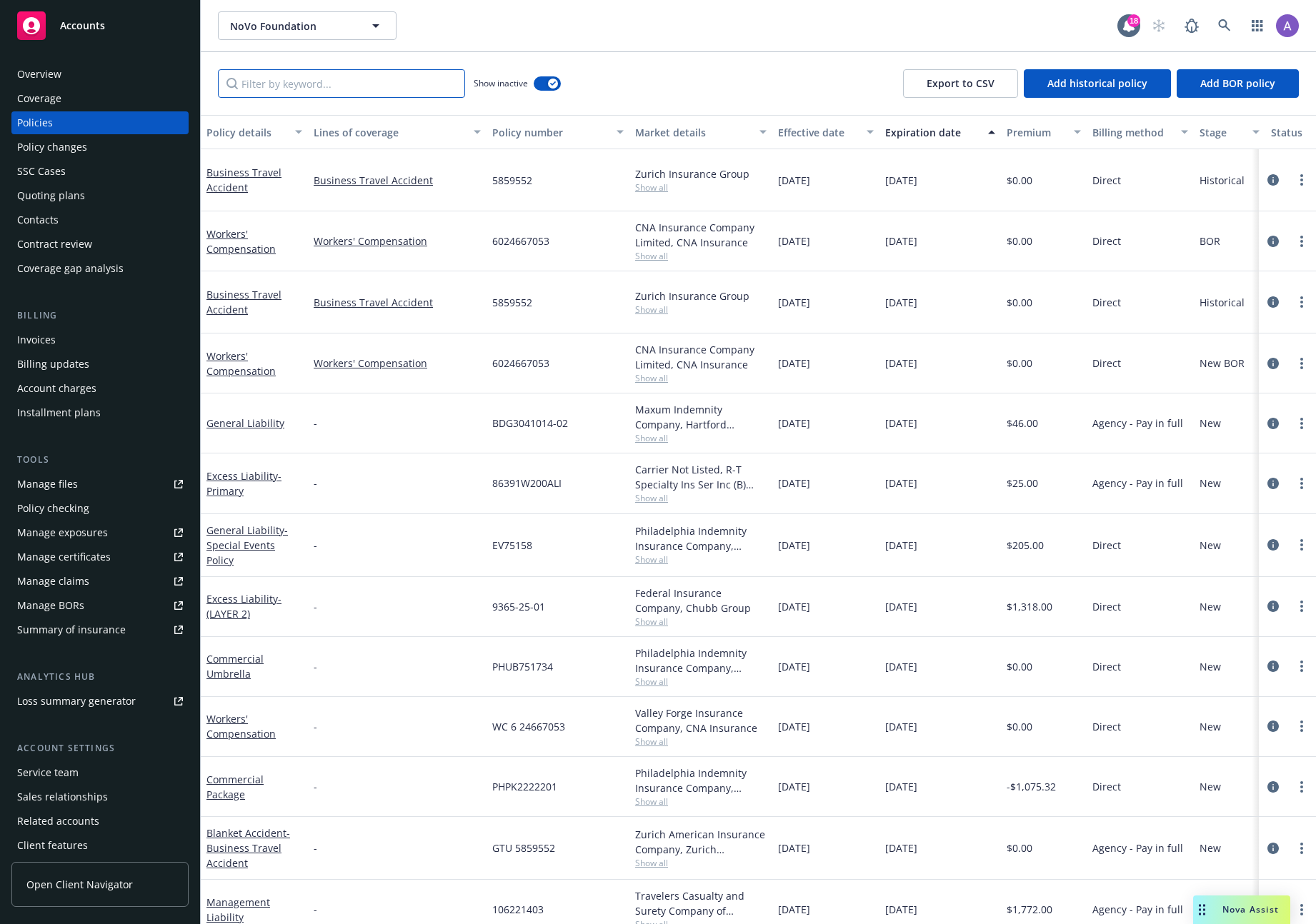
click at [375, 92] on input "Filter by keyword..." at bounding box center [341, 84] width 247 height 29
paste input "H0054XS000286-00"
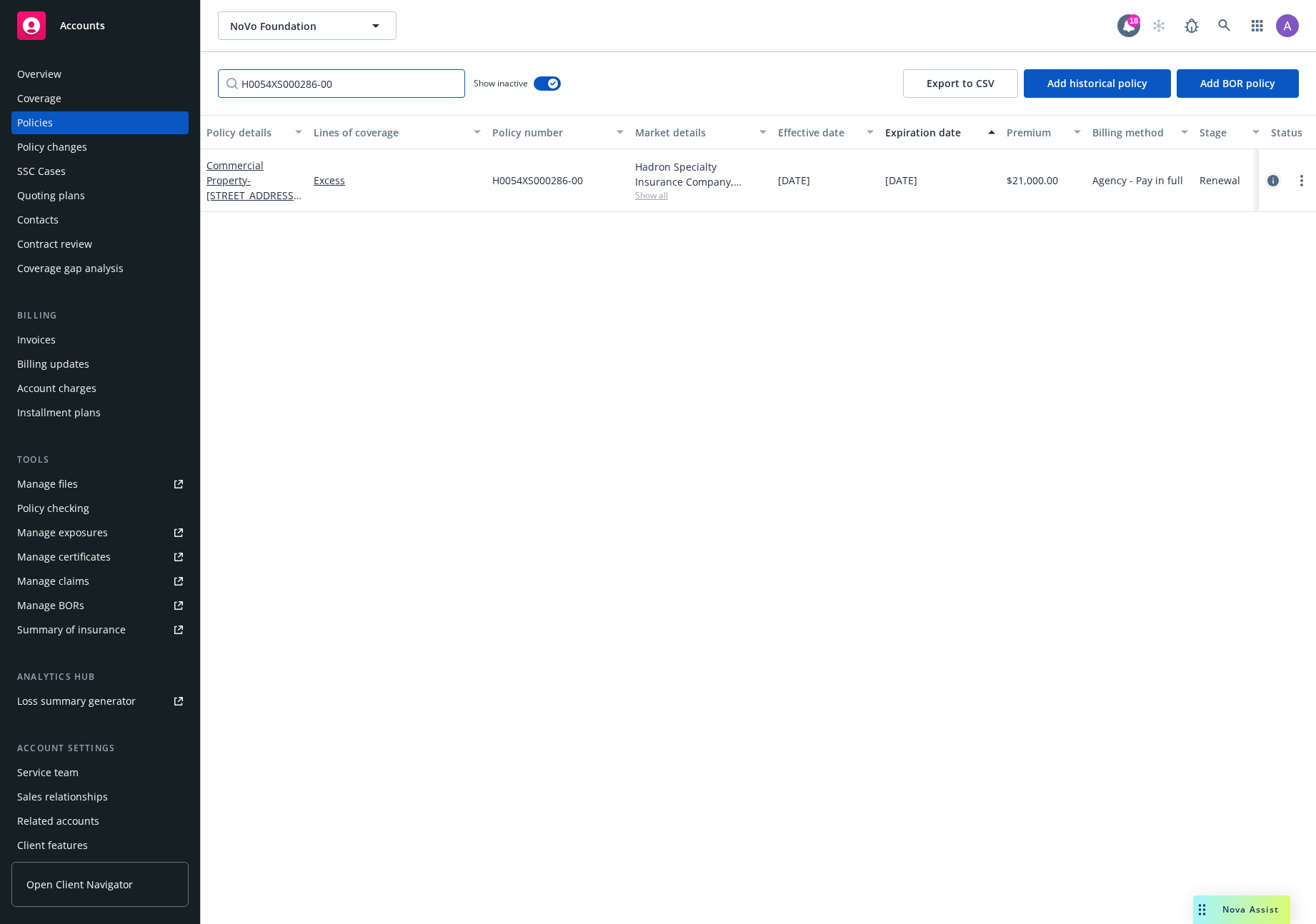
type input "H0054XS000286-00"
click at [1276, 175] on icon "circleInformation" at bounding box center [1273, 180] width 12 height 12
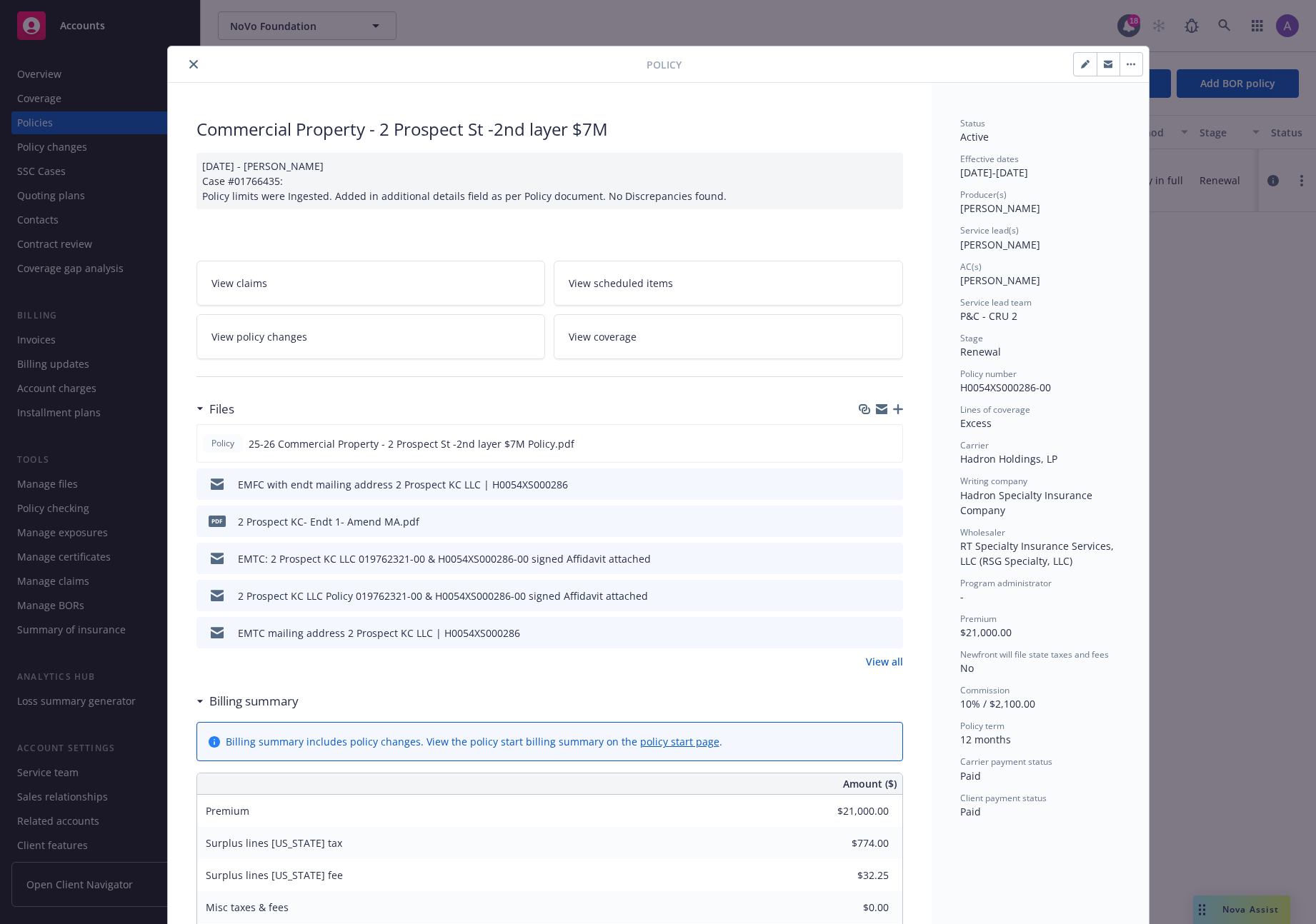
scroll to position [43, 0]
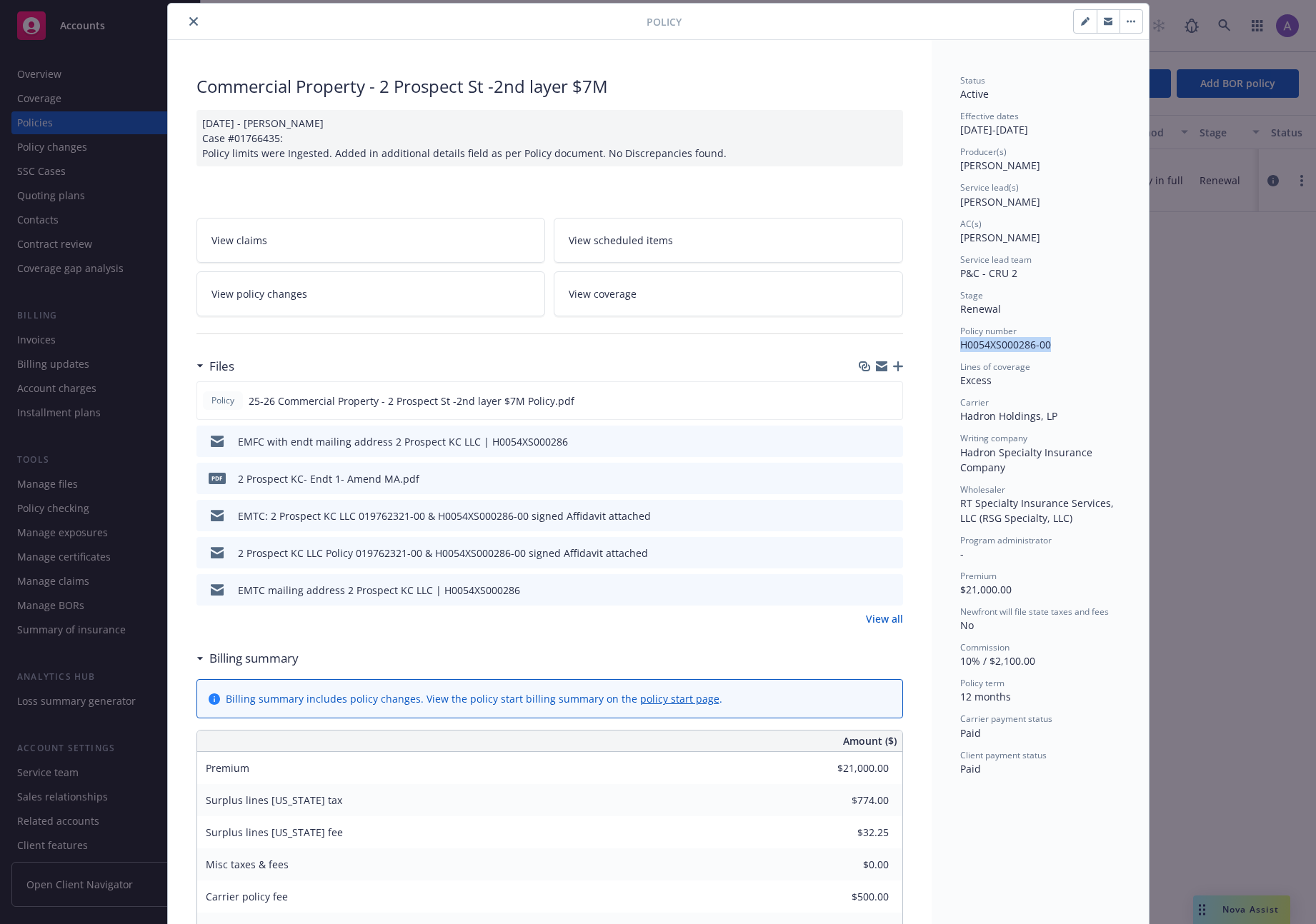
drag, startPoint x: 958, startPoint y: 346, endPoint x: 1082, endPoint y: 344, distance: 124.0
click at [1082, 344] on div "Policy number H0054XS000286-00" at bounding box center [1040, 339] width 160 height 27
copy span "H0054XS000286-00"
